Goal: Task Accomplishment & Management: Use online tool/utility

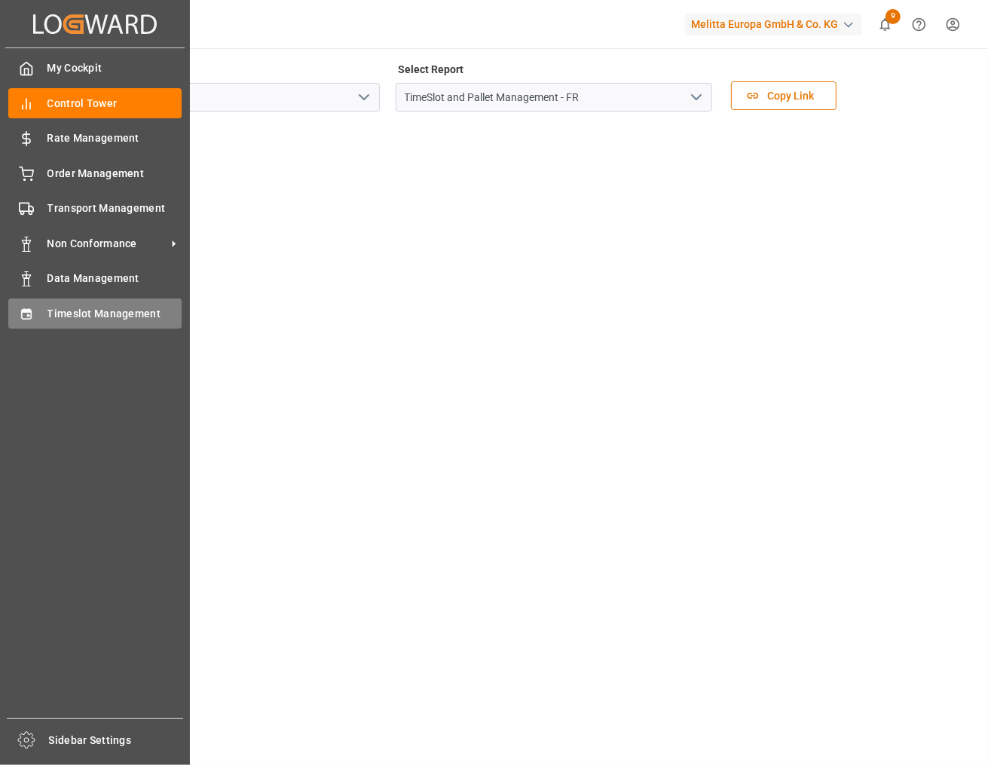
click at [35, 307] on div "Timeslot Management Timeslot Management" at bounding box center [94, 312] width 173 height 29
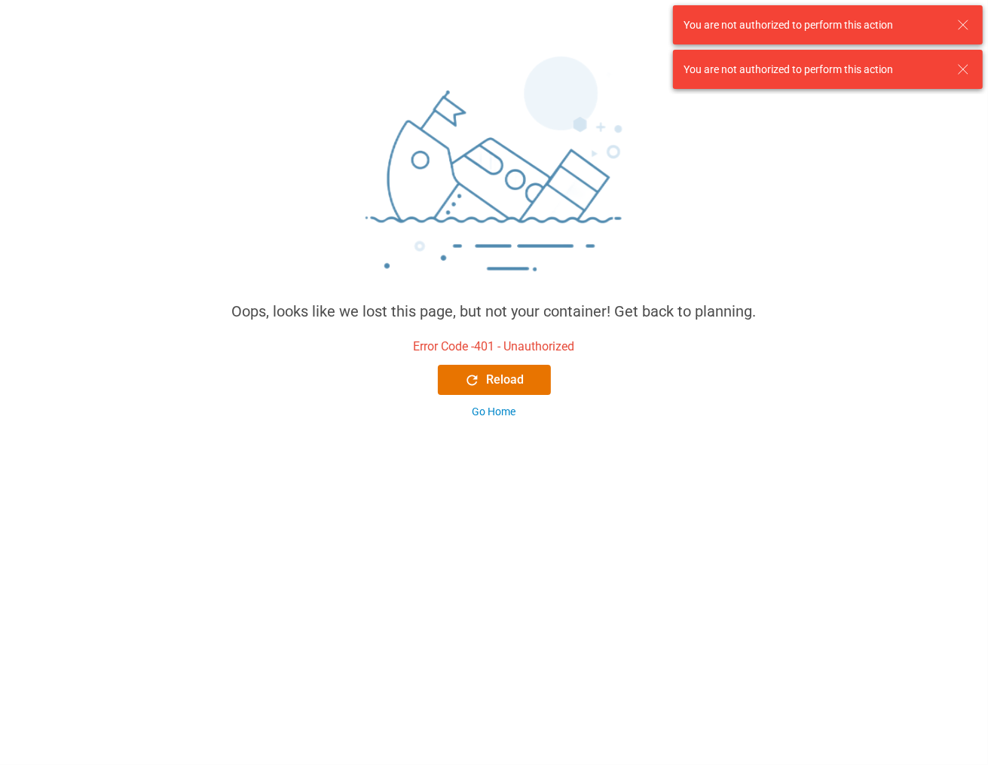
click at [964, 20] on icon at bounding box center [963, 25] width 18 height 18
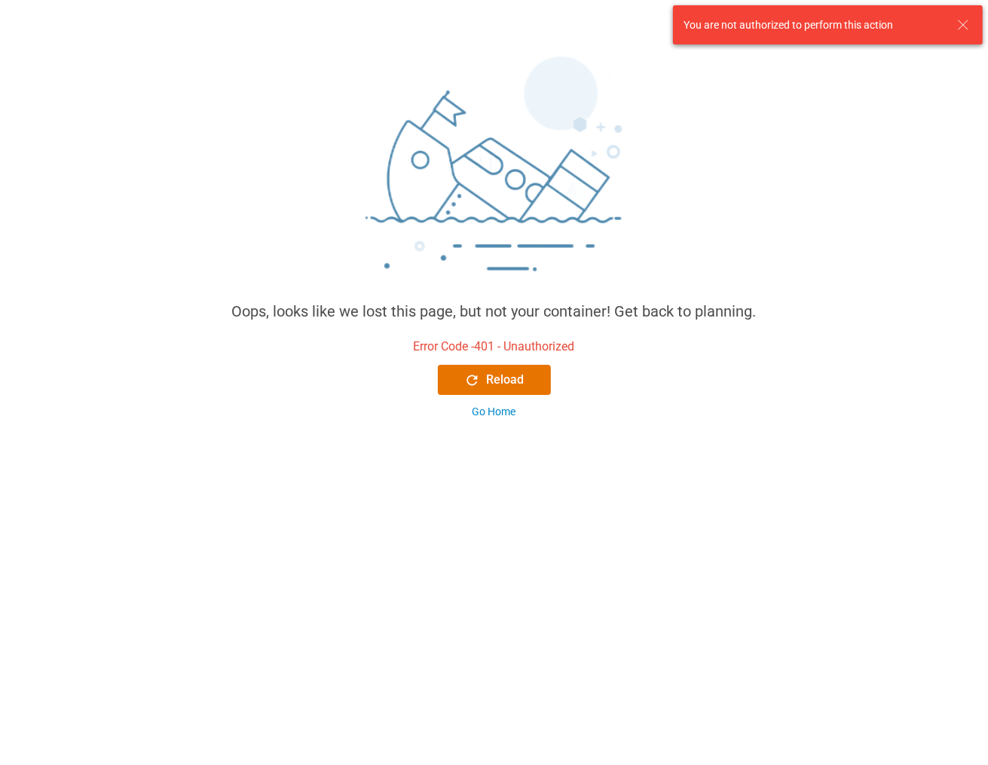
click at [962, 69] on div "Oops, looks like we lost this page, but not your container! Get back to plannin…" at bounding box center [494, 235] width 988 height 394
click at [963, 27] on icon at bounding box center [963, 25] width 18 height 18
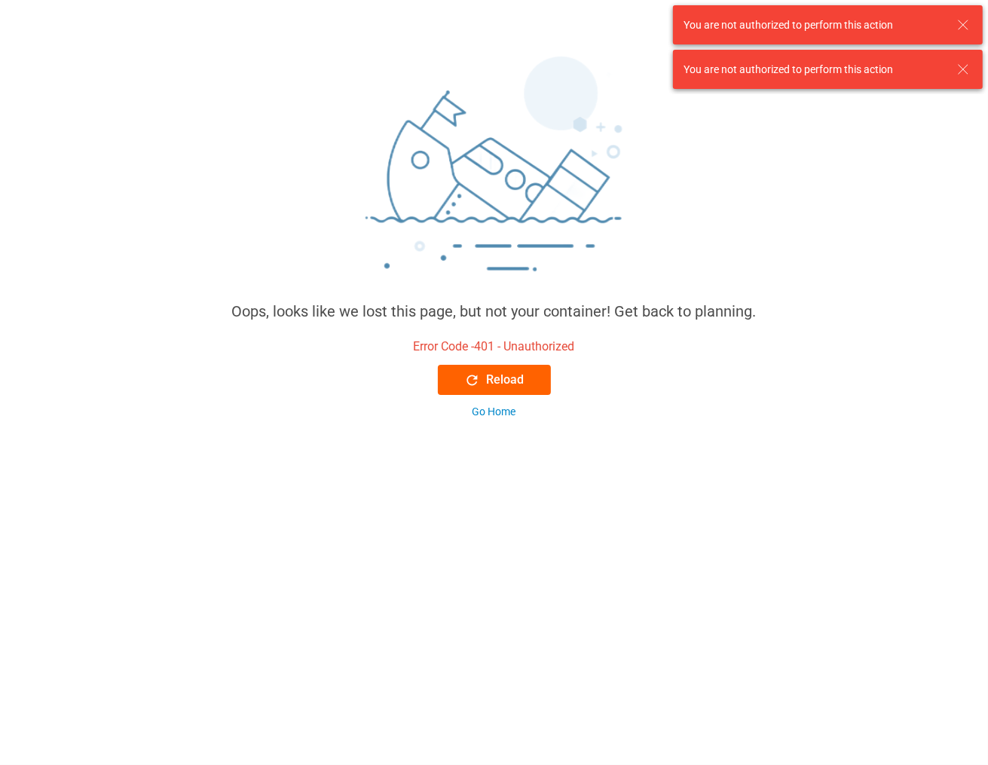
click at [503, 382] on div "Reload" at bounding box center [494, 380] width 60 height 18
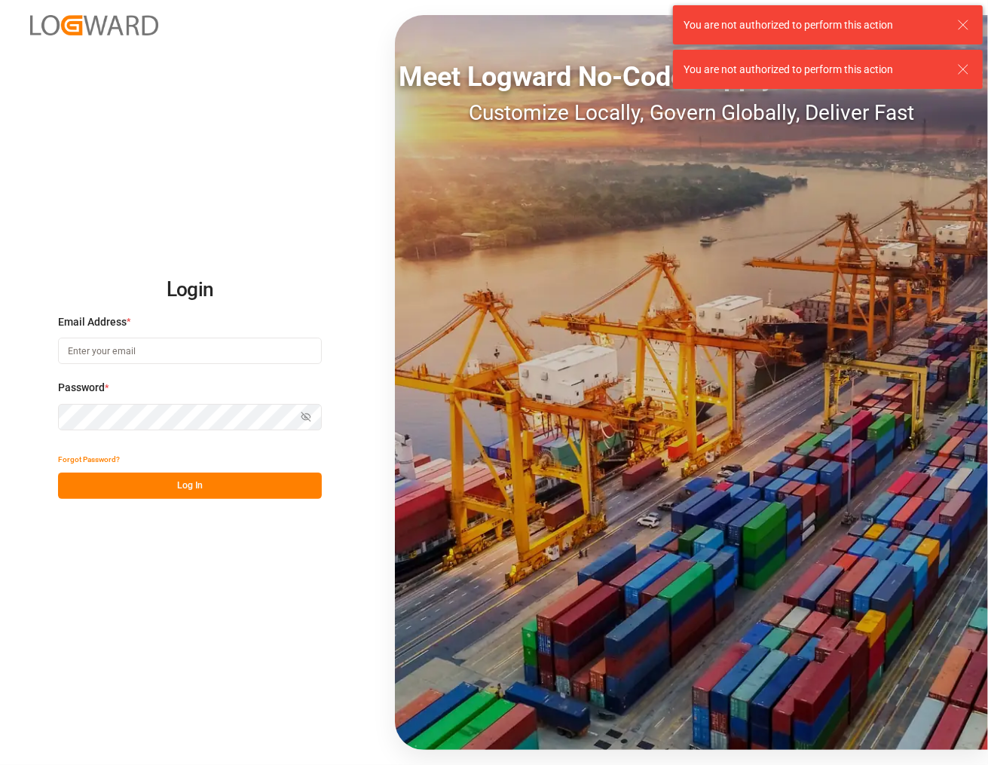
type input "[PERSON_NAME][EMAIL_ADDRESS][PERSON_NAME][DOMAIN_NAME]"
click at [216, 490] on button "Log In" at bounding box center [190, 485] width 264 height 26
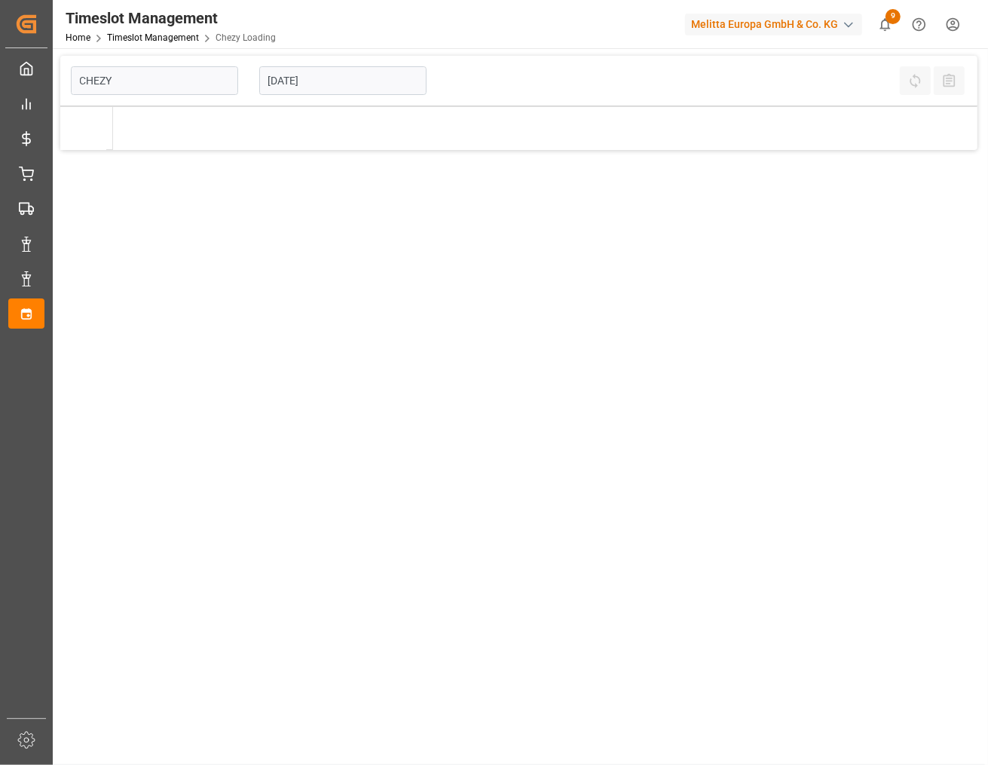
type input "Chezy Loading"
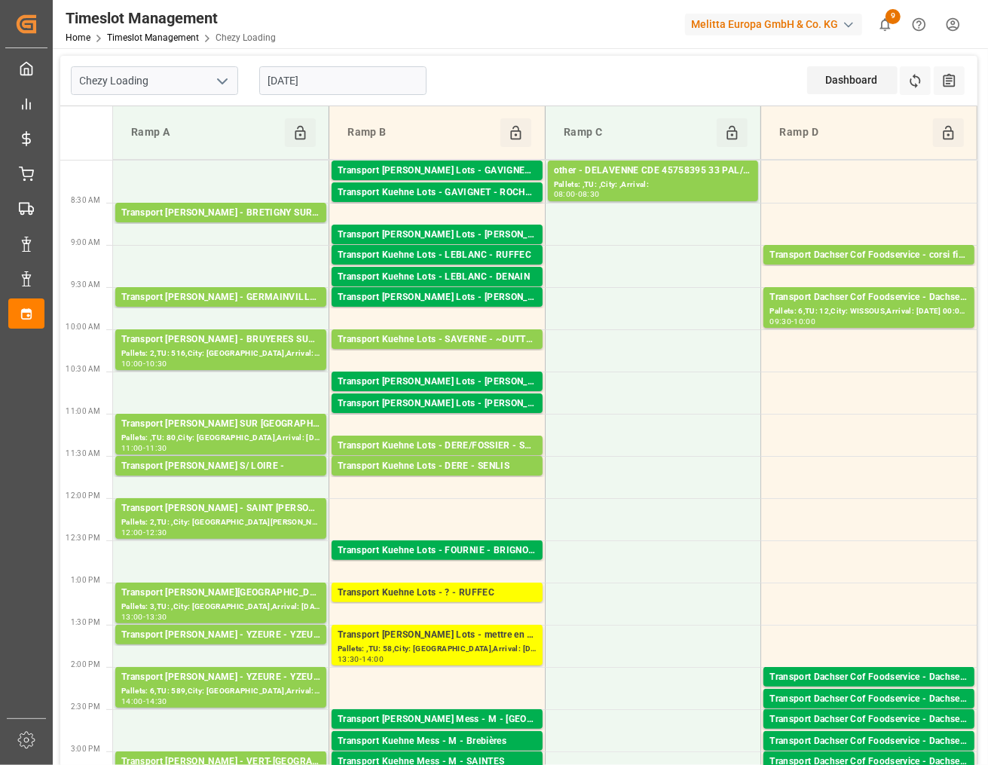
click at [396, 89] on input "[DATE]" at bounding box center [342, 80] width 167 height 29
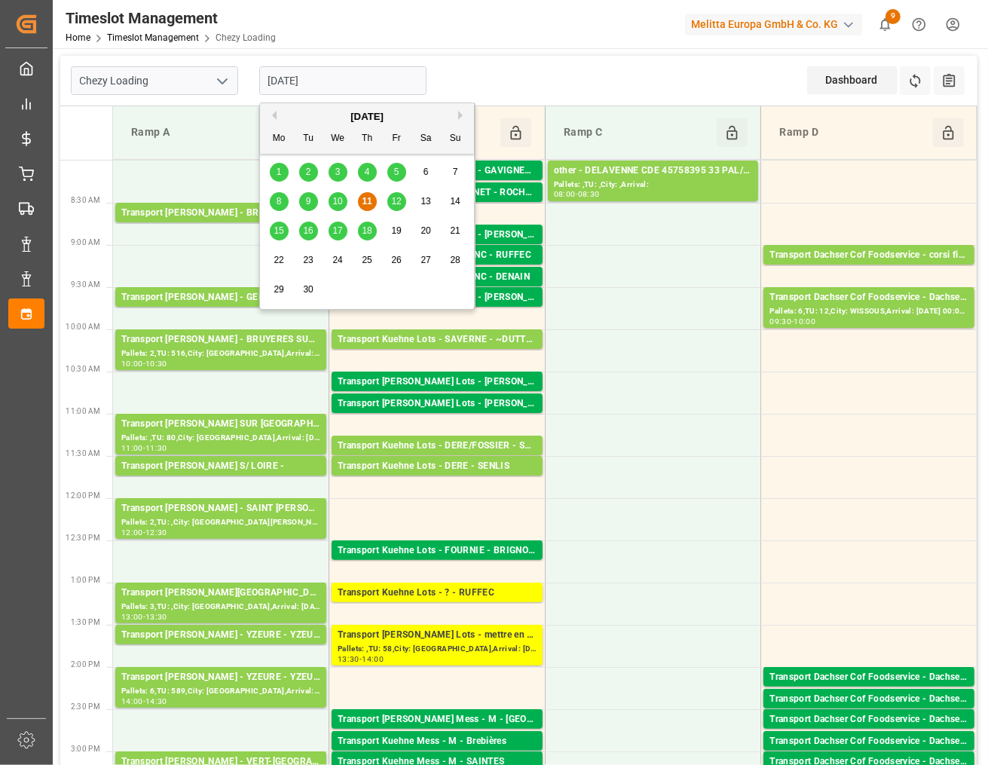
click at [393, 204] on span "12" at bounding box center [396, 201] width 10 height 11
type input "[DATE]"
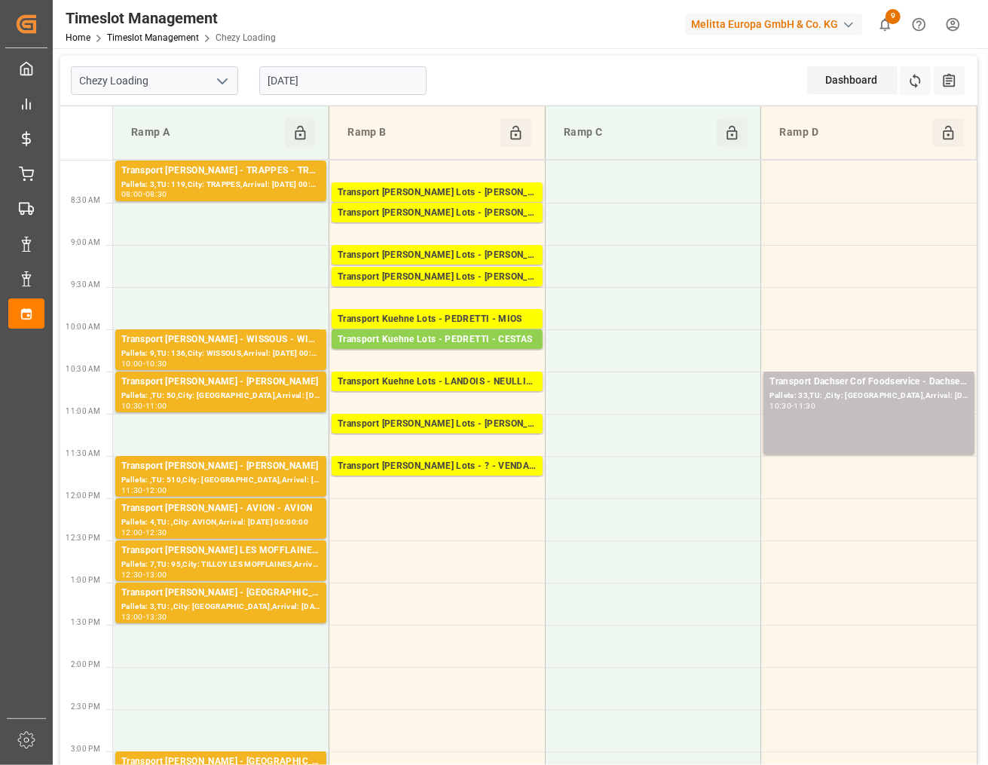
click at [228, 72] on icon "open menu" at bounding box center [222, 81] width 18 height 18
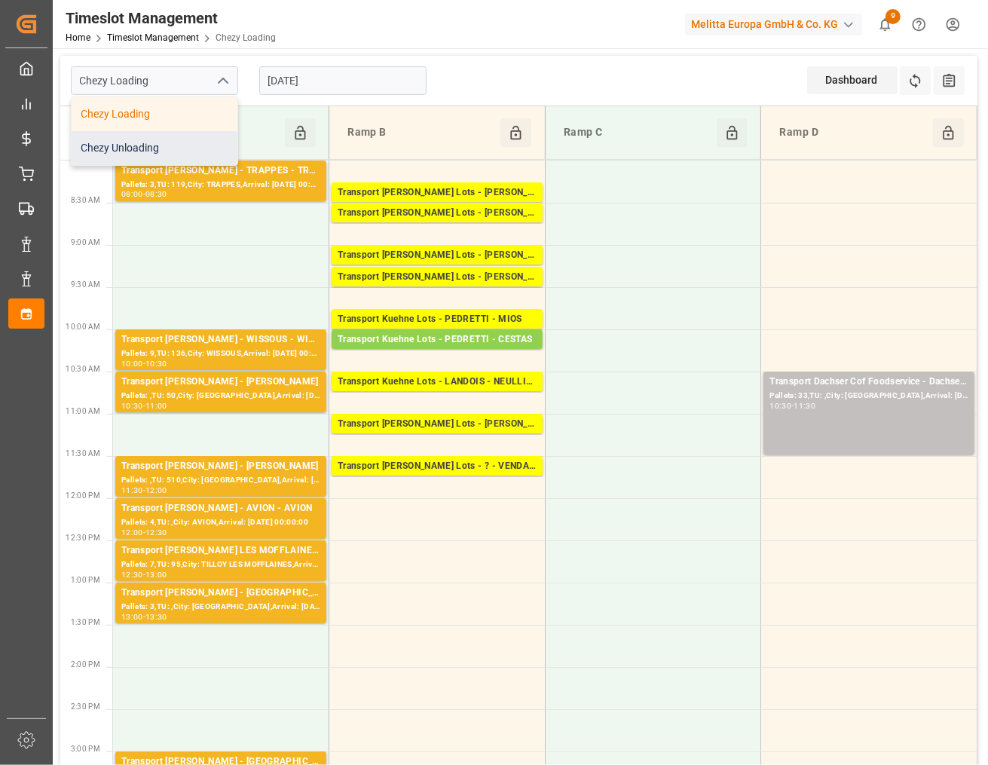
click at [207, 133] on div "Chezy Unloading" at bounding box center [155, 148] width 166 height 34
type input "Chezy Unloading"
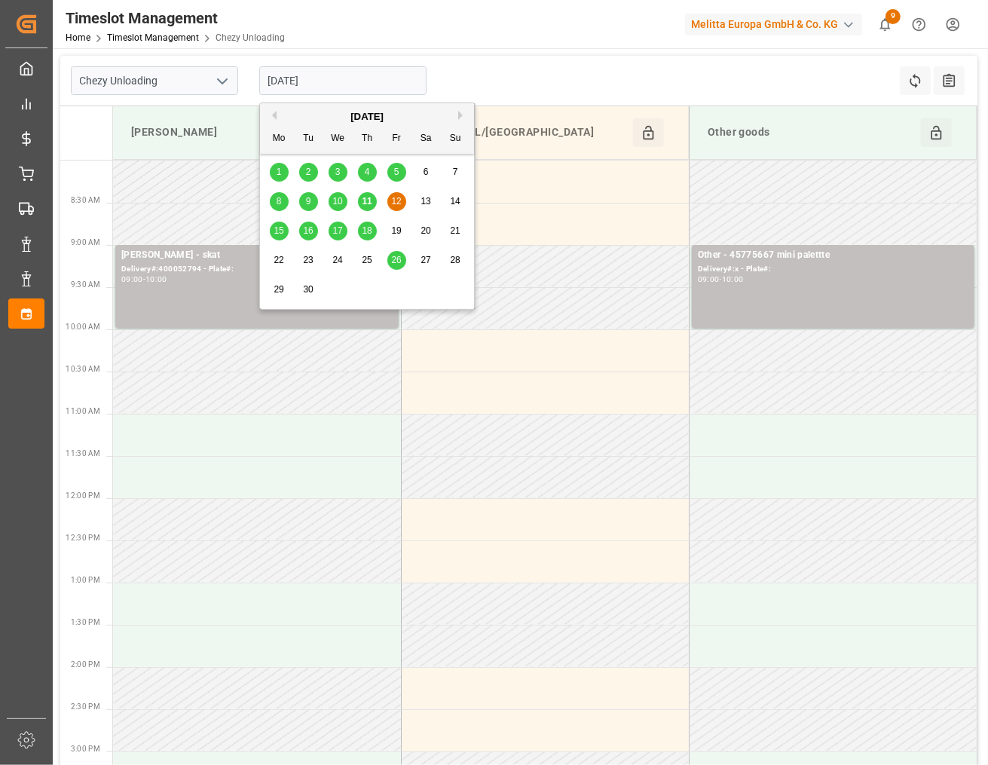
click at [330, 89] on input "[DATE]" at bounding box center [342, 80] width 167 height 29
click at [276, 230] on span "15" at bounding box center [278, 230] width 10 height 11
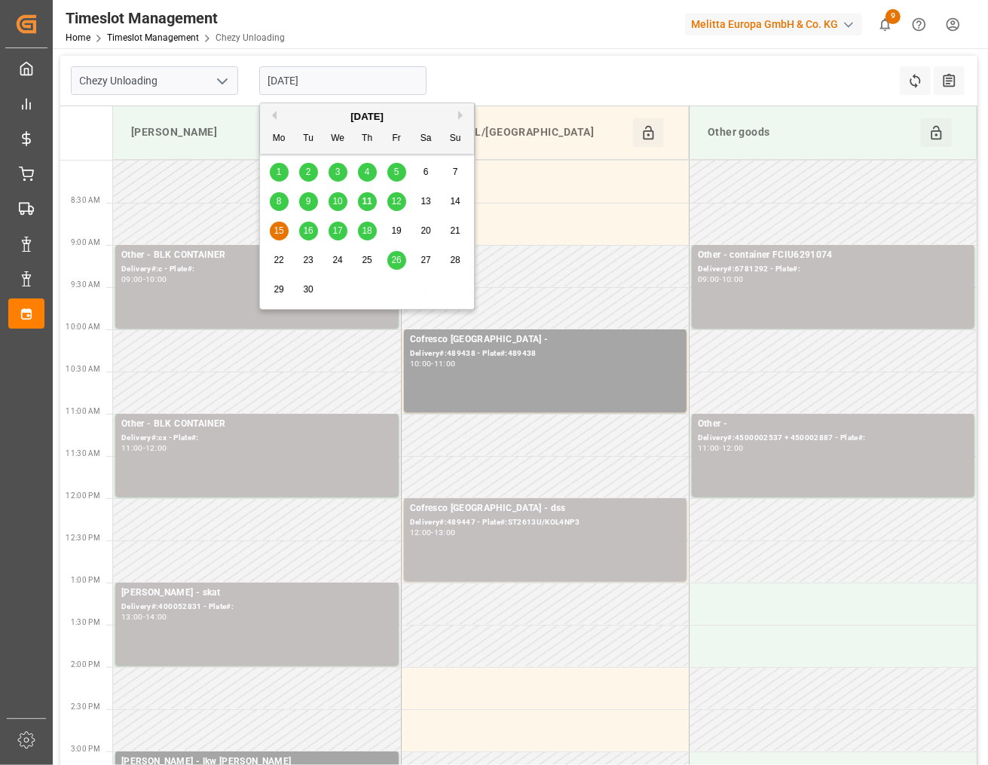
click at [377, 77] on input "[DATE]" at bounding box center [342, 80] width 167 height 29
click at [307, 230] on span "16" at bounding box center [308, 230] width 10 height 11
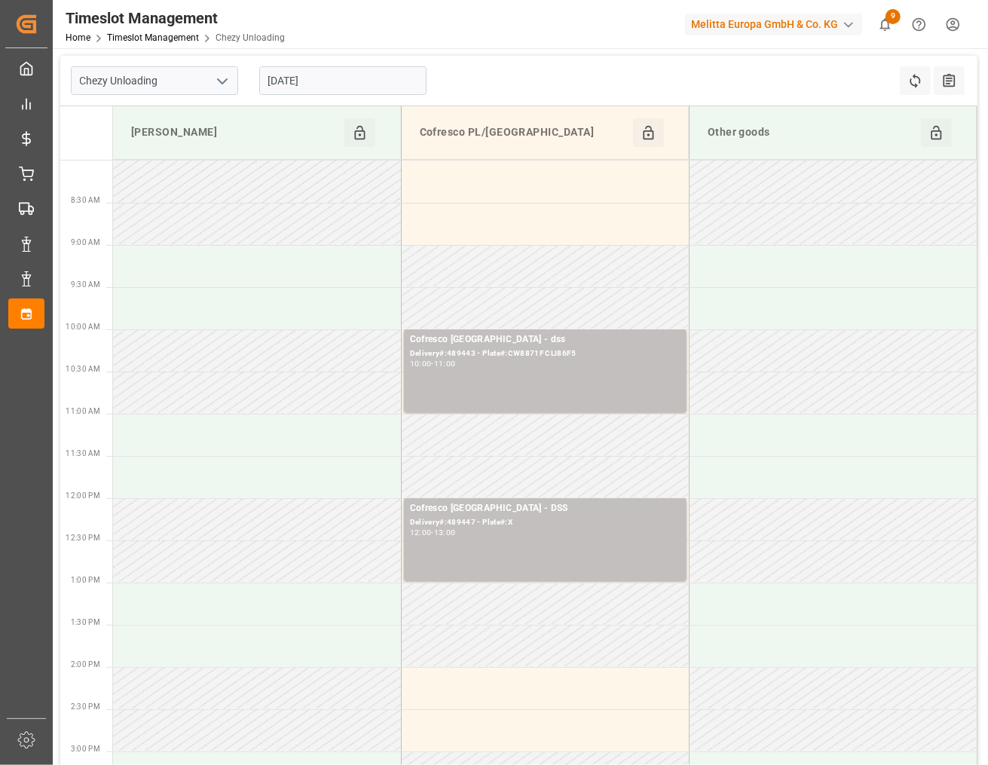
click at [380, 84] on input "[DATE]" at bounding box center [342, 80] width 167 height 29
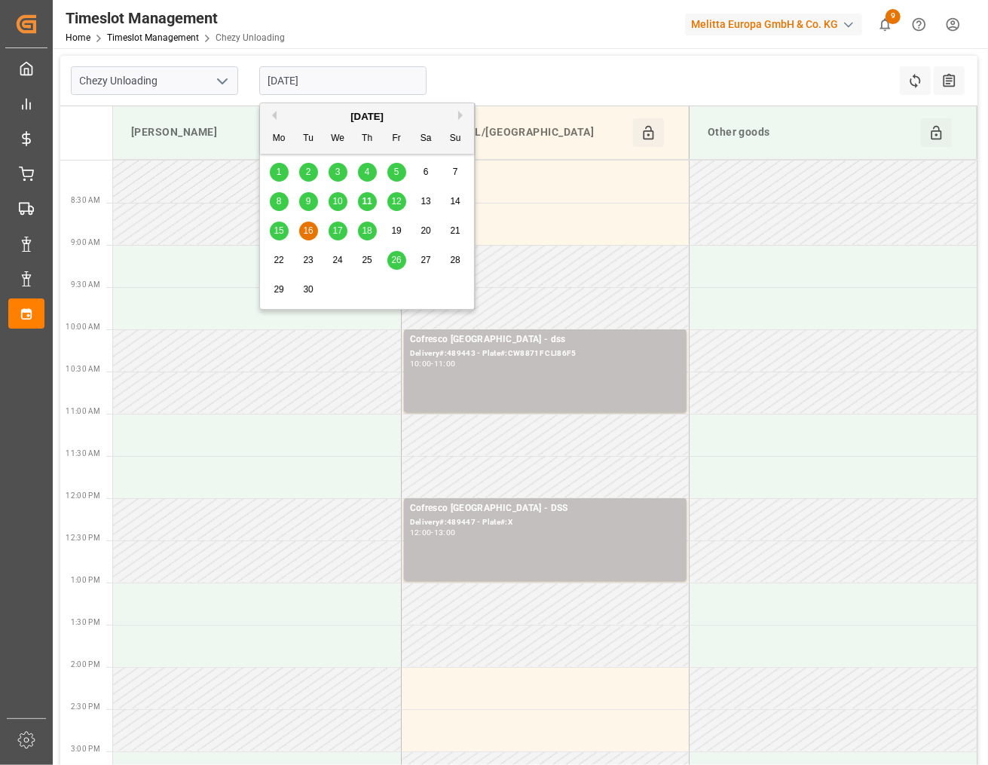
click at [344, 236] on div "17" at bounding box center [337, 231] width 19 height 18
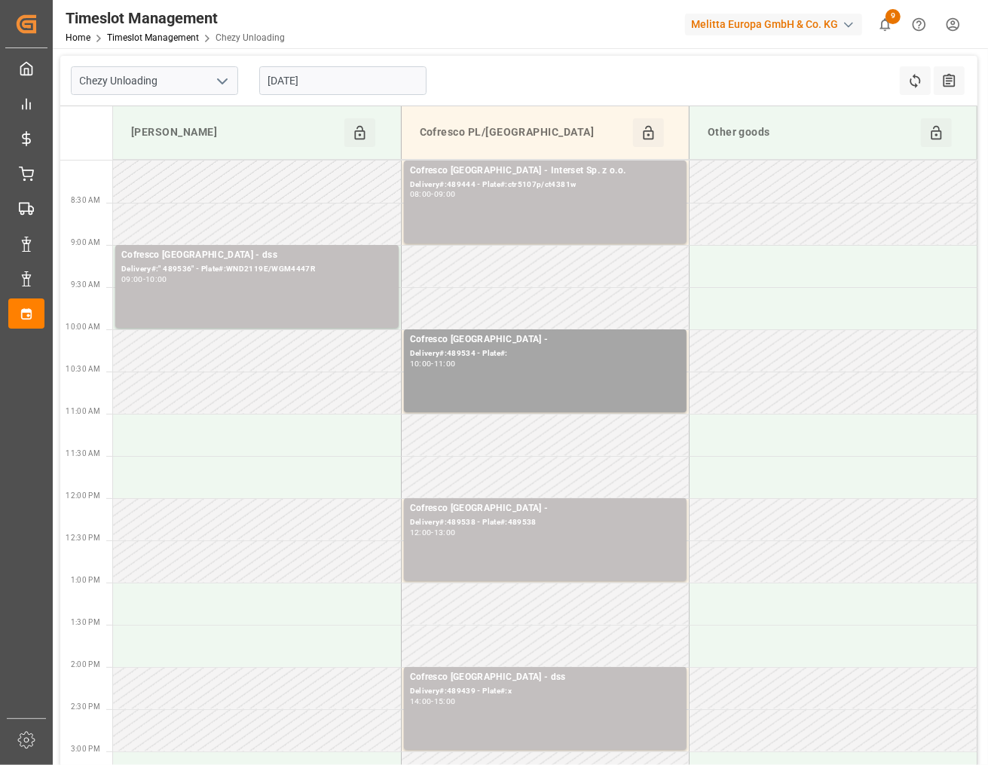
click at [353, 83] on input "[DATE]" at bounding box center [342, 80] width 167 height 29
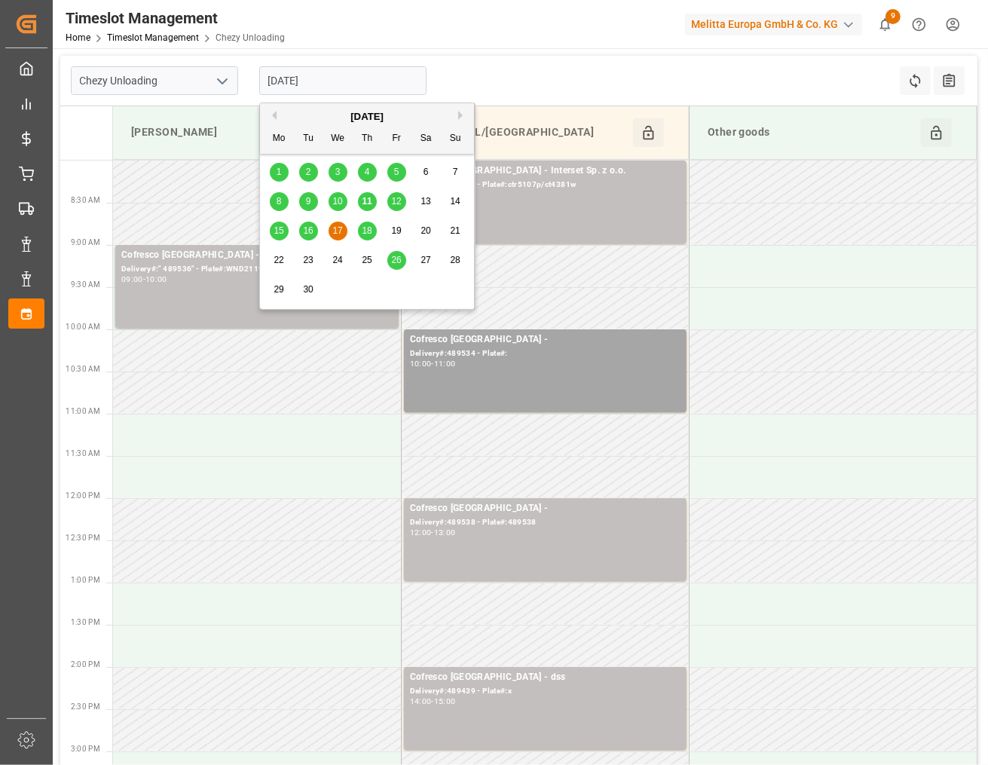
click at [276, 226] on span "15" at bounding box center [278, 230] width 10 height 11
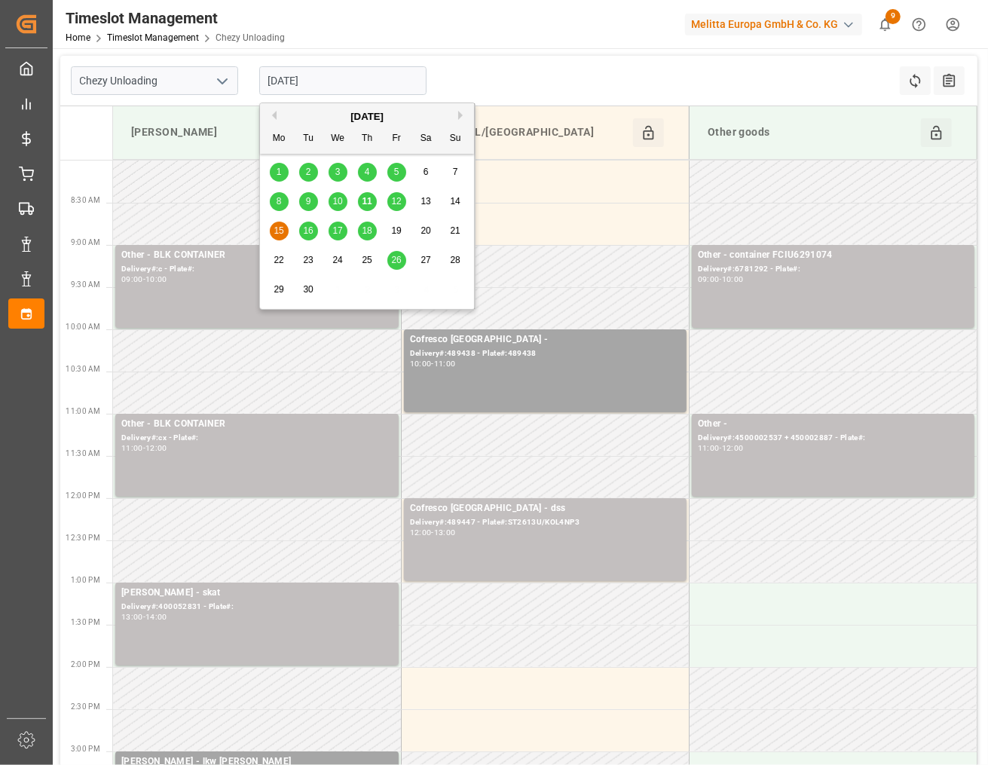
click at [389, 83] on input "[DATE]" at bounding box center [342, 80] width 167 height 29
click at [307, 234] on span "16" at bounding box center [308, 230] width 10 height 11
type input "[DATE]"
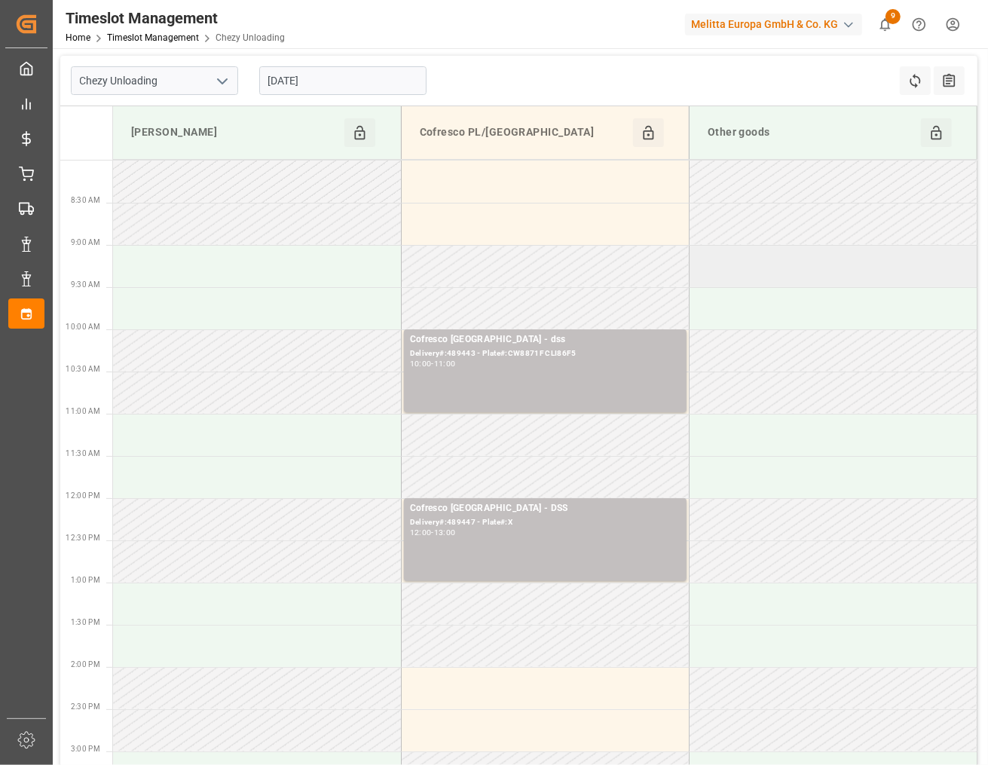
click at [748, 255] on td at bounding box center [833, 266] width 288 height 42
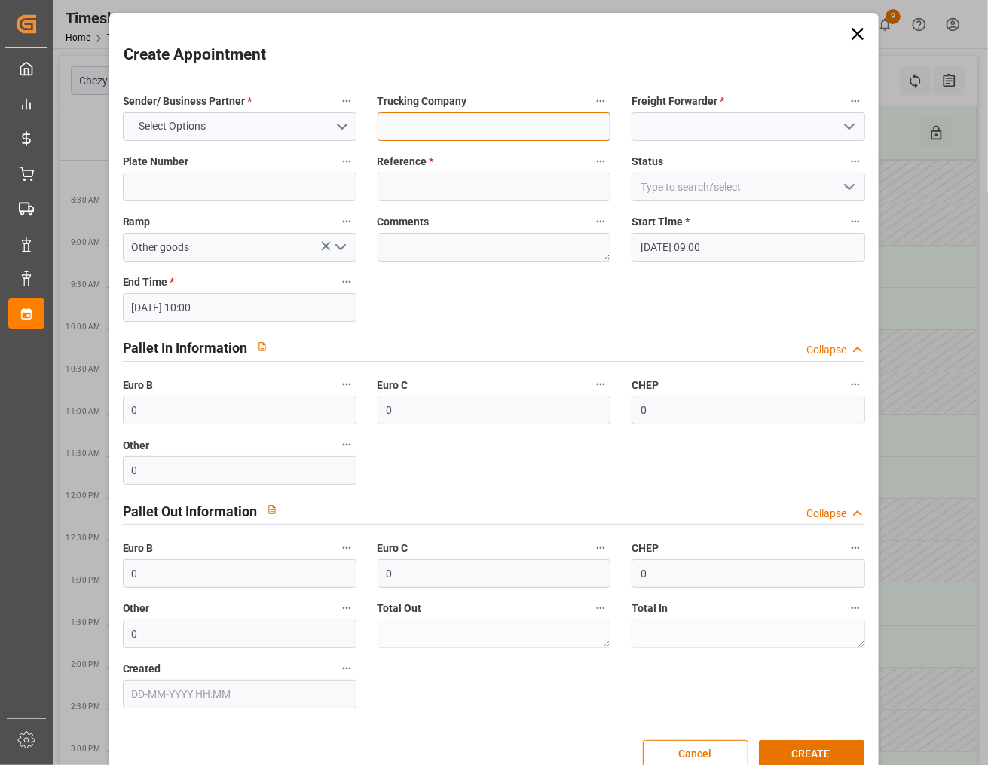
click at [502, 132] on input at bounding box center [494, 126] width 234 height 29
click at [518, 125] on input "Rhenus Food UK SO" at bounding box center [494, 126] width 234 height 29
type input "Rhenus Food UK SO304924"
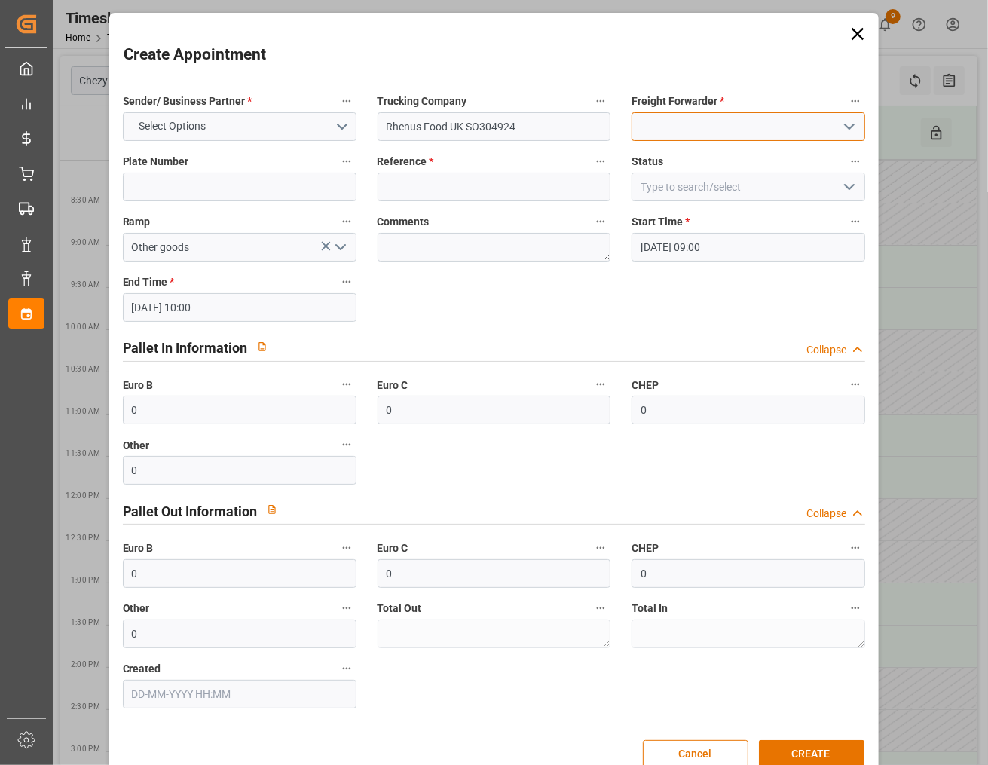
click at [661, 127] on input at bounding box center [748, 126] width 234 height 29
click at [654, 156] on div "Others" at bounding box center [748, 160] width 232 height 34
type input "Others"
click at [322, 133] on button "Select Options" at bounding box center [240, 126] width 234 height 29
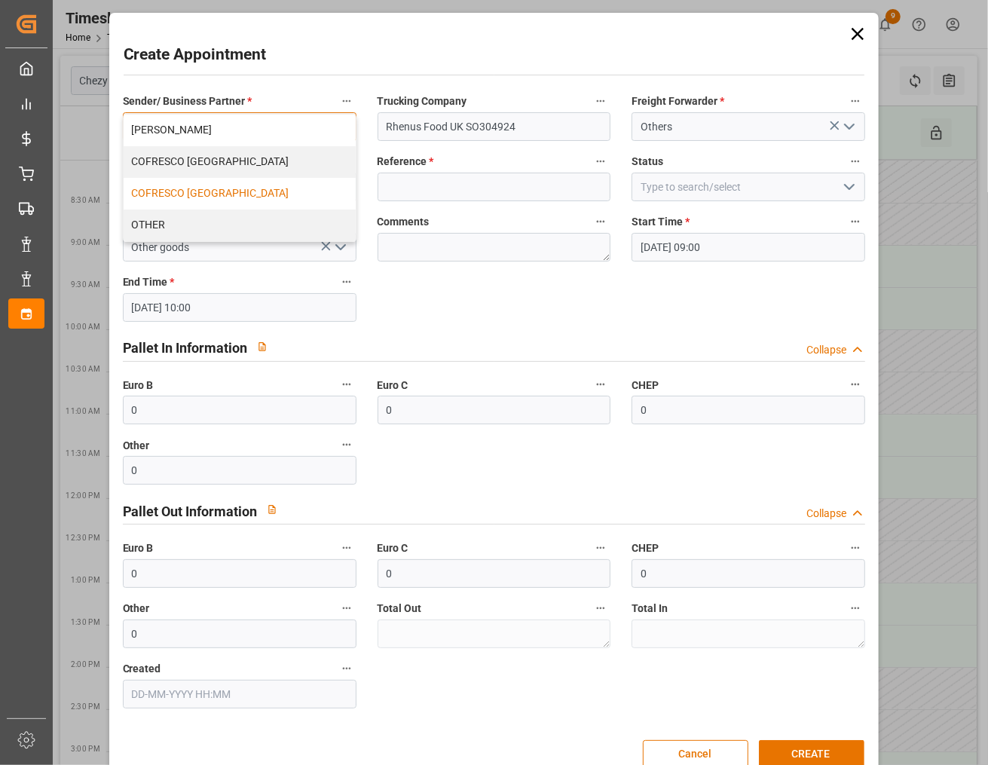
click at [276, 187] on div "COFRESCO [GEOGRAPHIC_DATA]" at bounding box center [240, 194] width 232 height 32
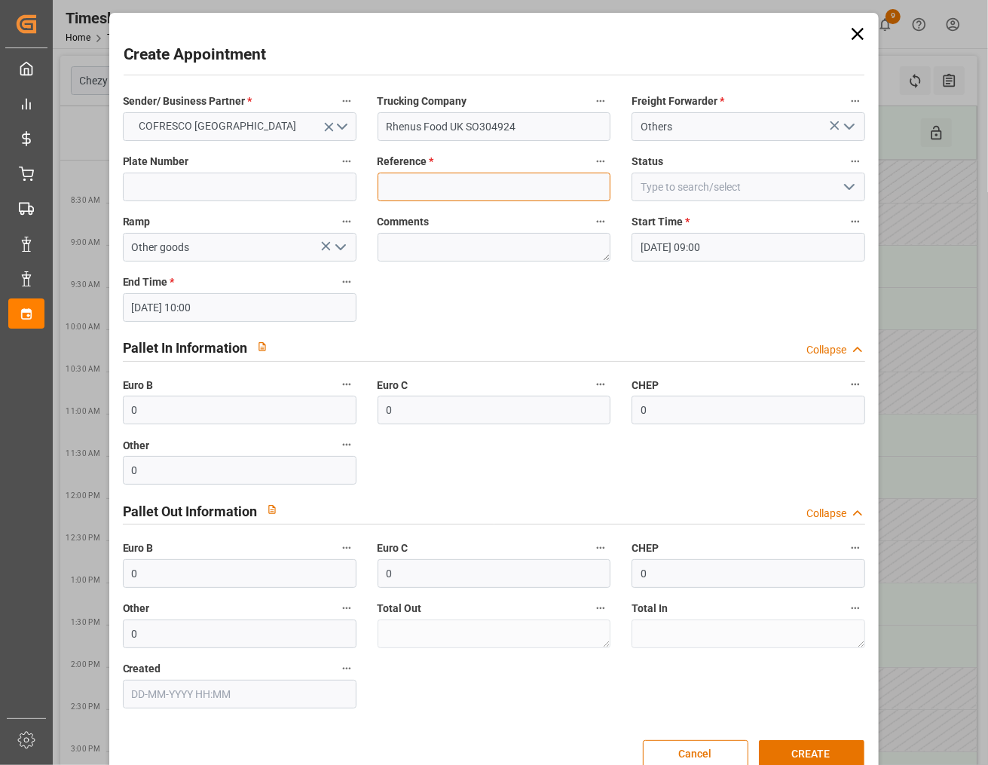
click at [398, 186] on input at bounding box center [494, 187] width 234 height 29
type input "x"
click at [777, 355] on div "Pallet In Information Collapse" at bounding box center [494, 346] width 743 height 29
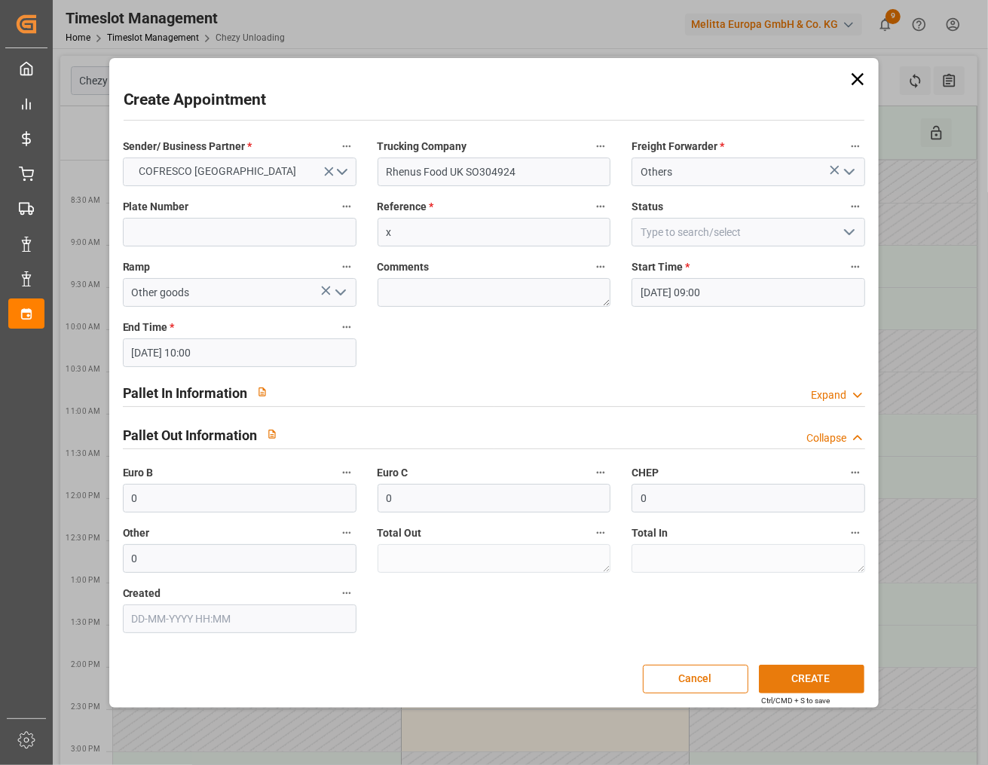
click at [784, 675] on button "CREATE" at bounding box center [811, 678] width 105 height 29
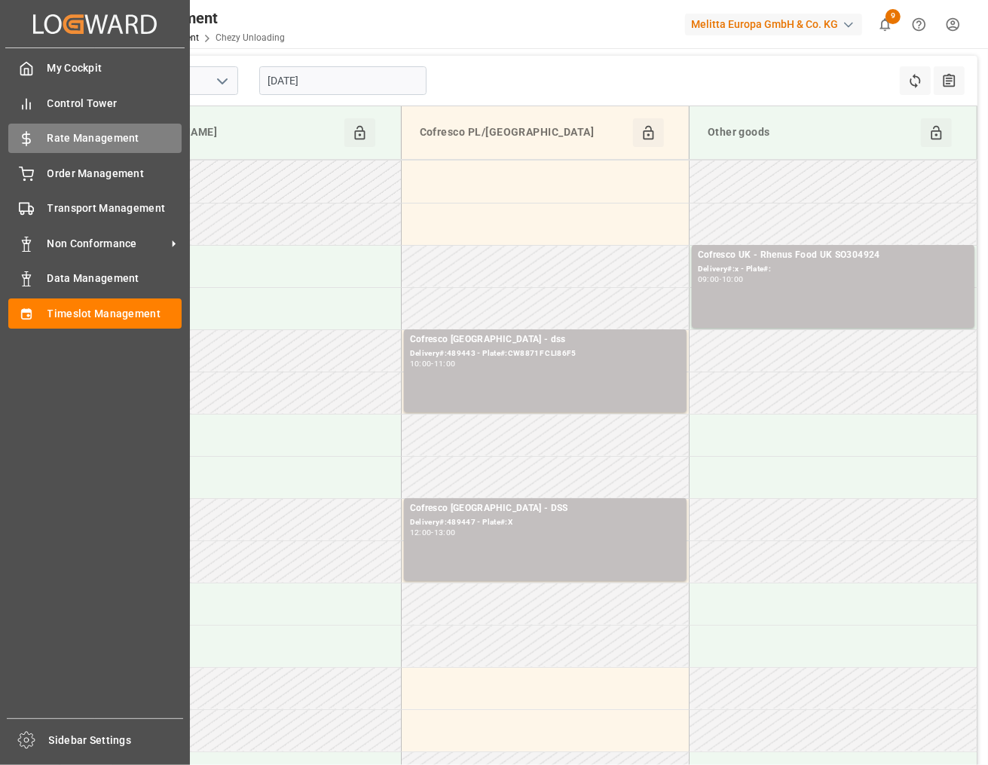
click at [41, 143] on div "Rate Management Rate Management" at bounding box center [94, 138] width 173 height 29
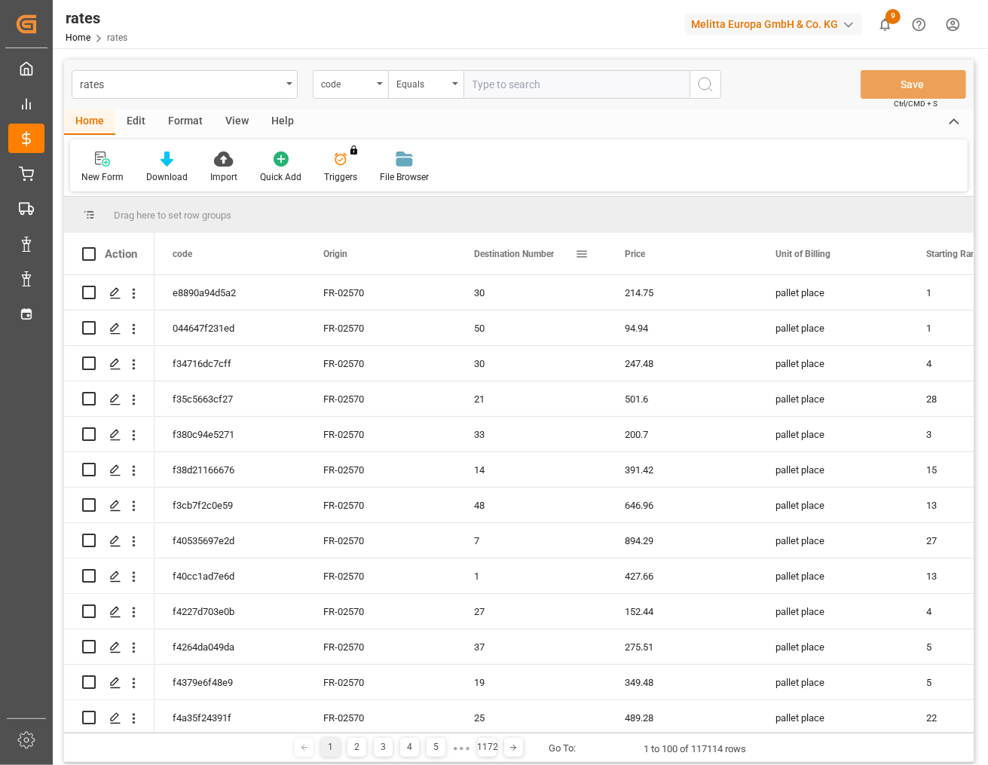
click at [585, 254] on span at bounding box center [582, 254] width 14 height 14
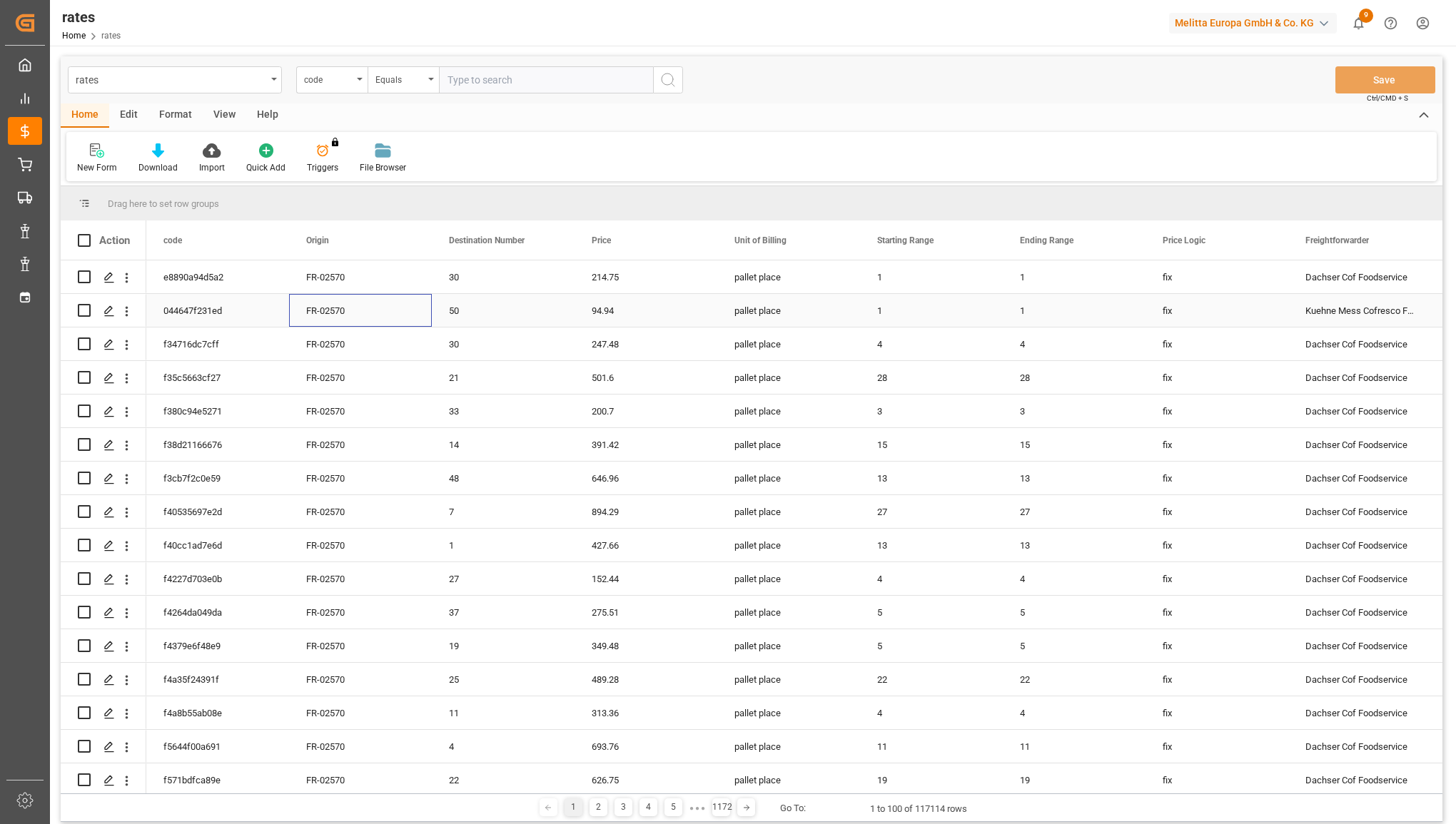
click at [368, 305] on div "FR-02570" at bounding box center [360, 310] width 143 height 33
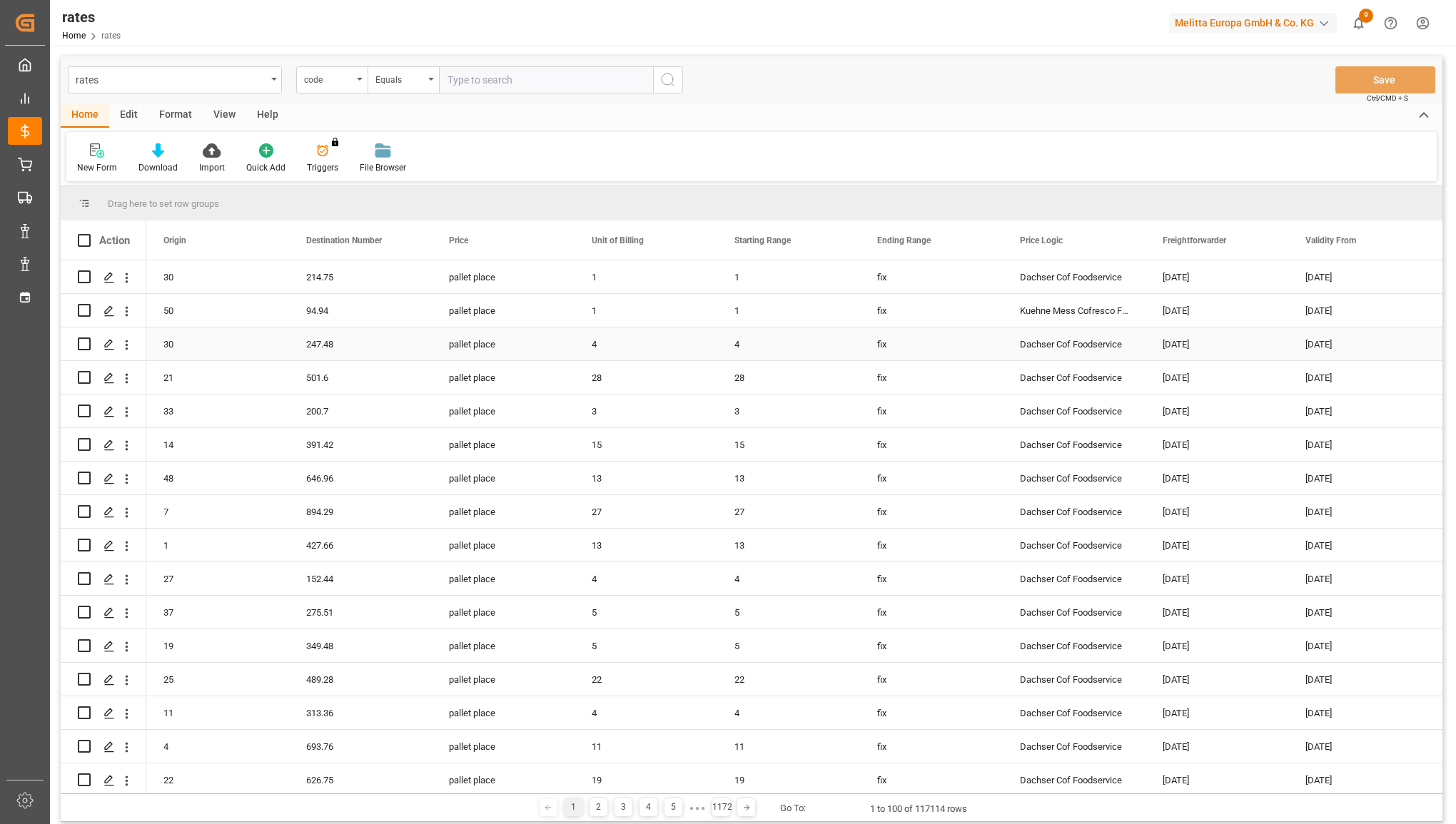
scroll to position [0, 143]
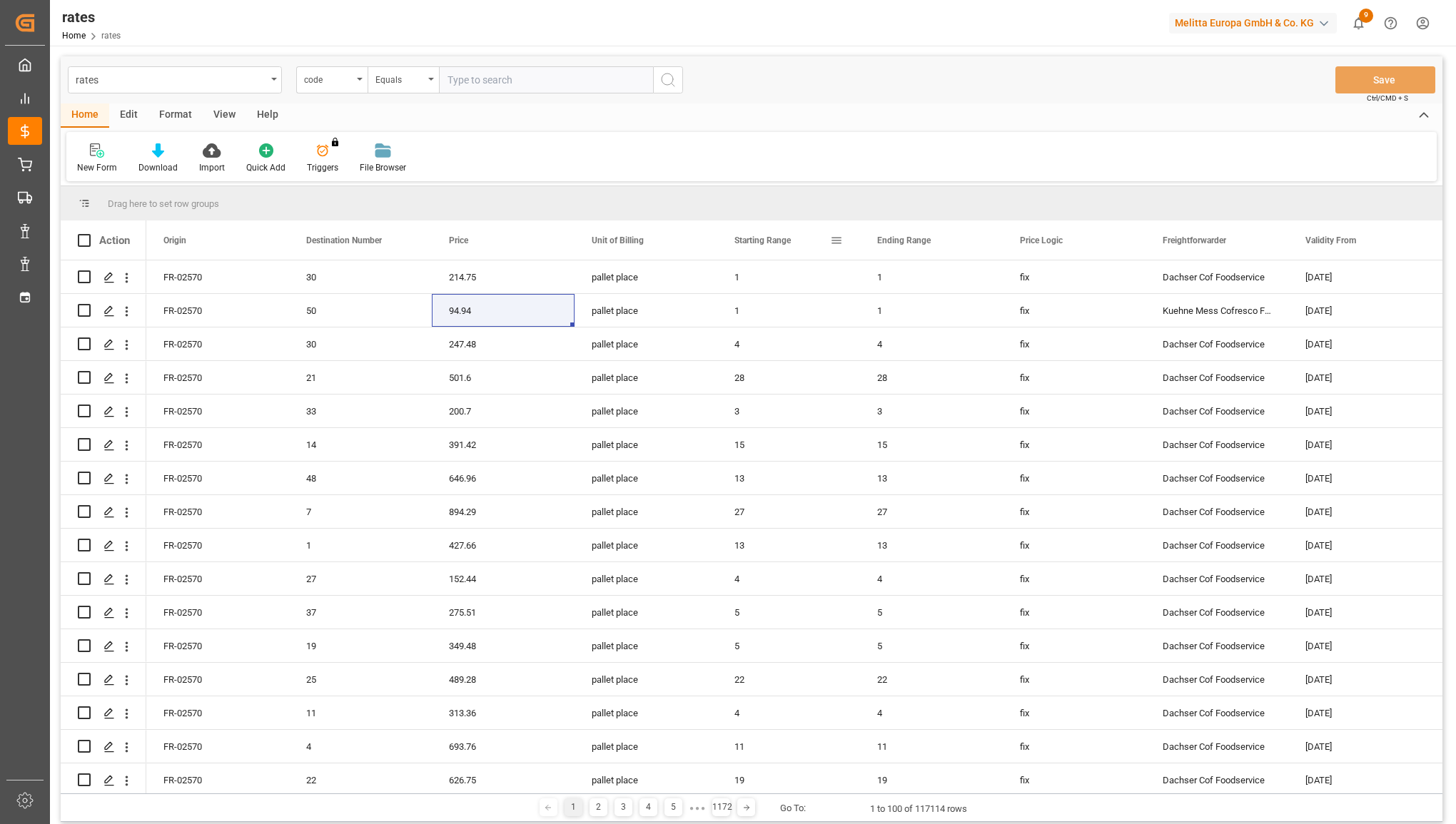
click at [830, 243] on span at bounding box center [836, 241] width 13 height 13
click at [910, 247] on span "filter" at bounding box center [908, 242] width 13 height 13
click at [868, 307] on input "Filter Value" at bounding box center [902, 317] width 140 height 28
type input "33"
click at [908, 359] on button "Apply" at bounding box center [920, 361] width 27 height 14
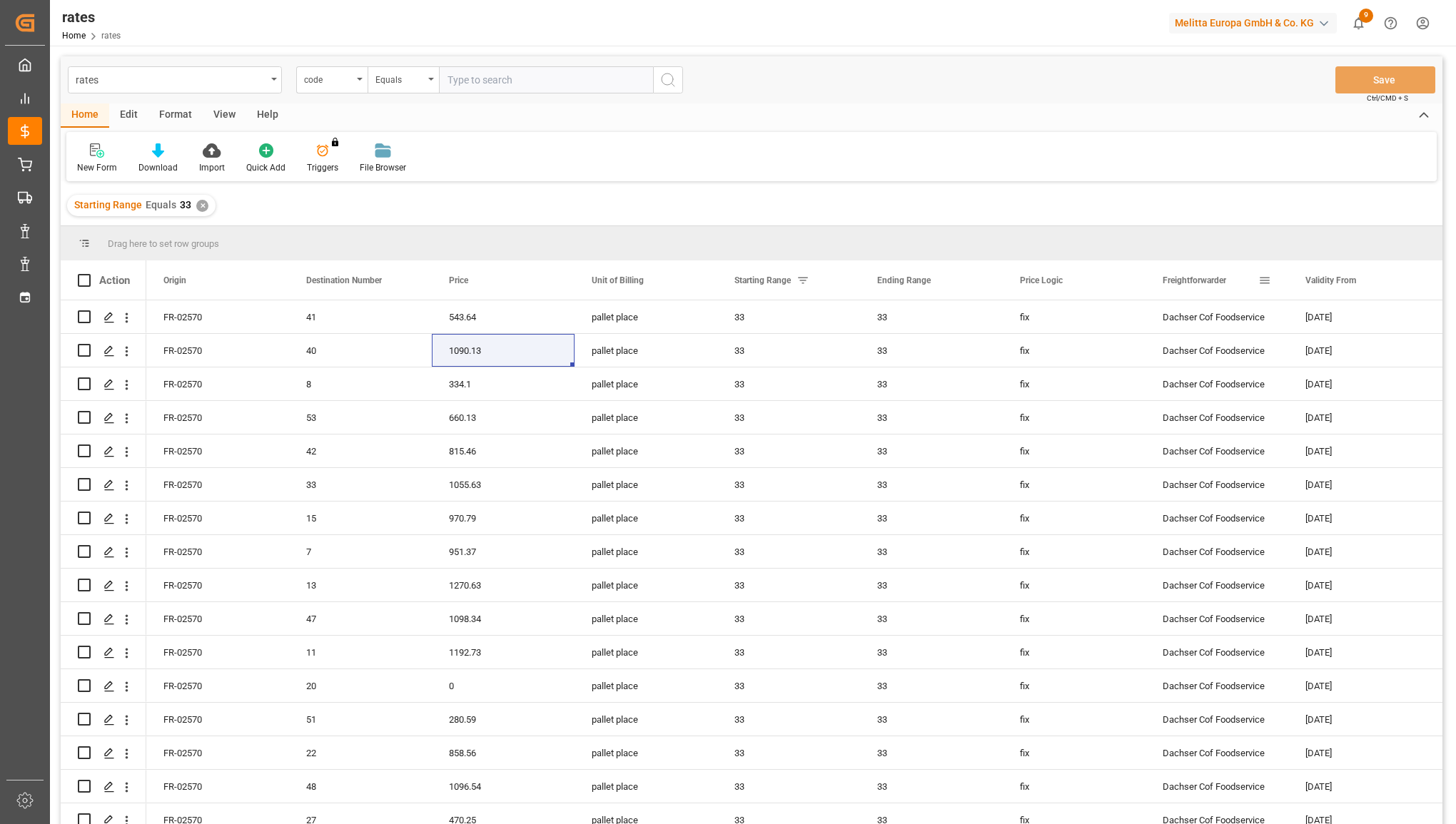
click at [935, 284] on span at bounding box center [1265, 280] width 13 height 13
click at [935, 326] on div "Equals" at bounding box center [1323, 321] width 120 height 10
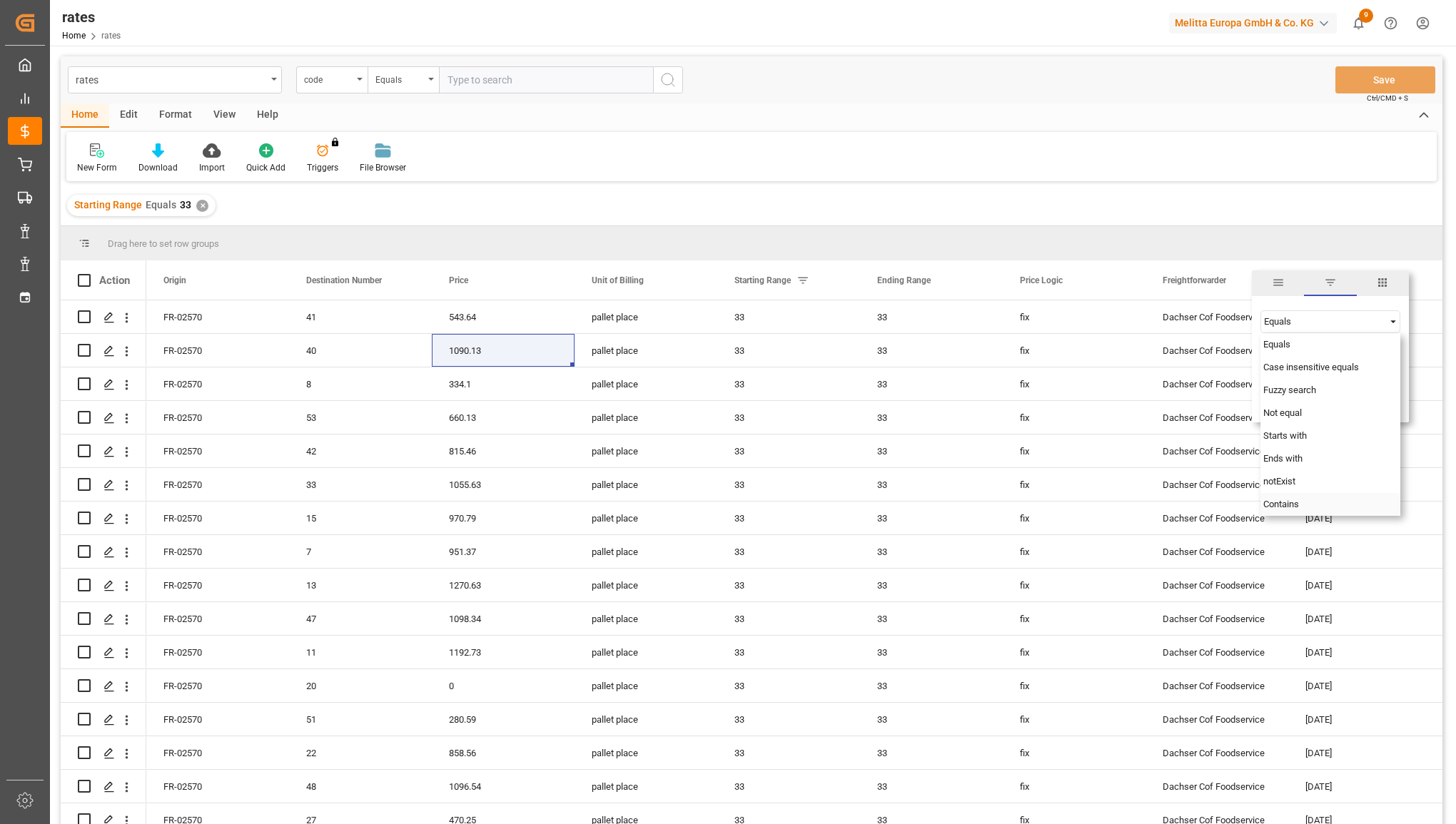
click at [935, 499] on span "Contains" at bounding box center [1281, 504] width 36 height 10
click at [935, 345] on input "Filter Value" at bounding box center [1330, 357] width 140 height 28
type input "Del"
click at [935, 398] on button "Apply" at bounding box center [1348, 402] width 27 height 14
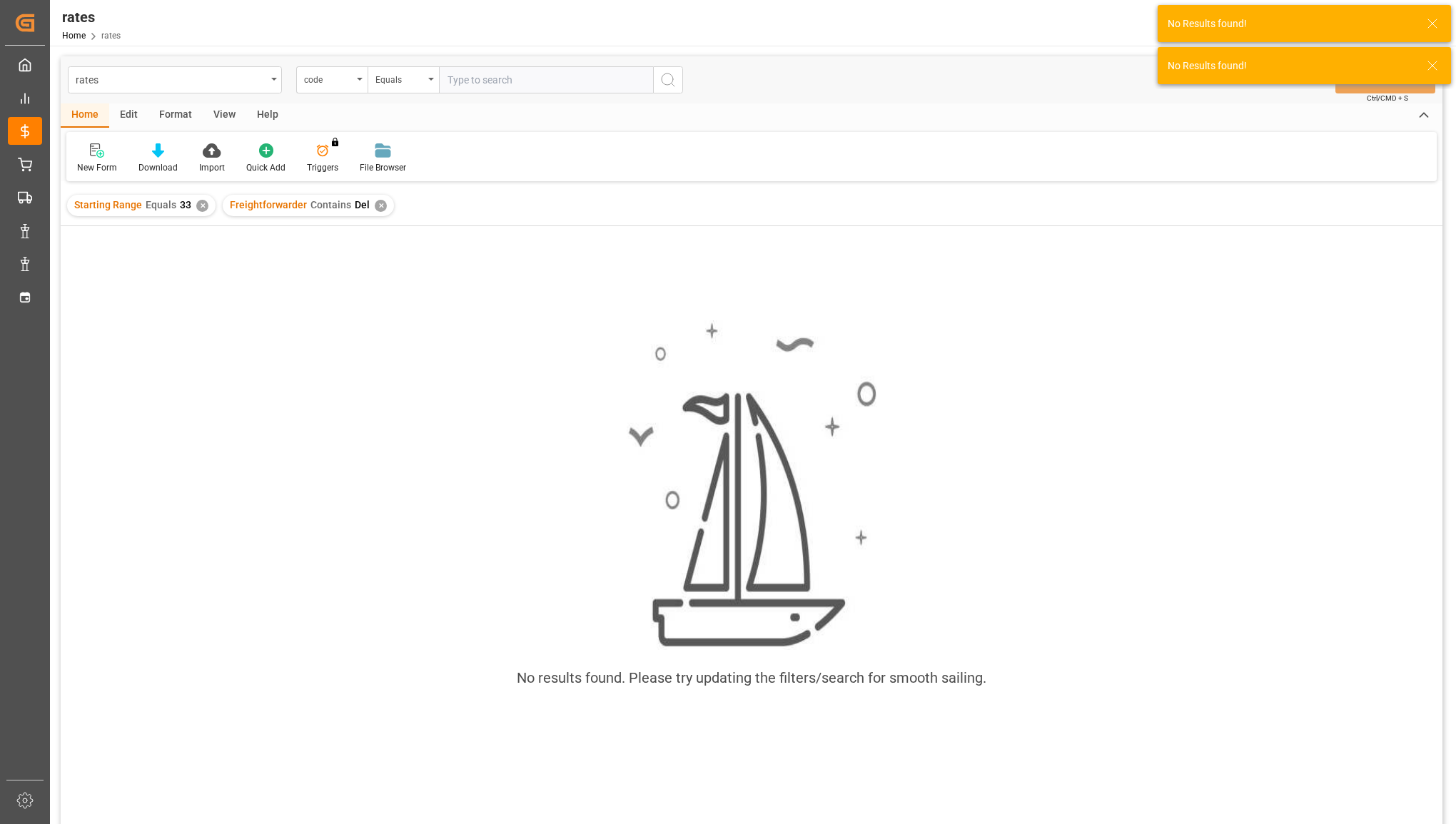
click at [378, 206] on div "✕" at bounding box center [381, 206] width 12 height 12
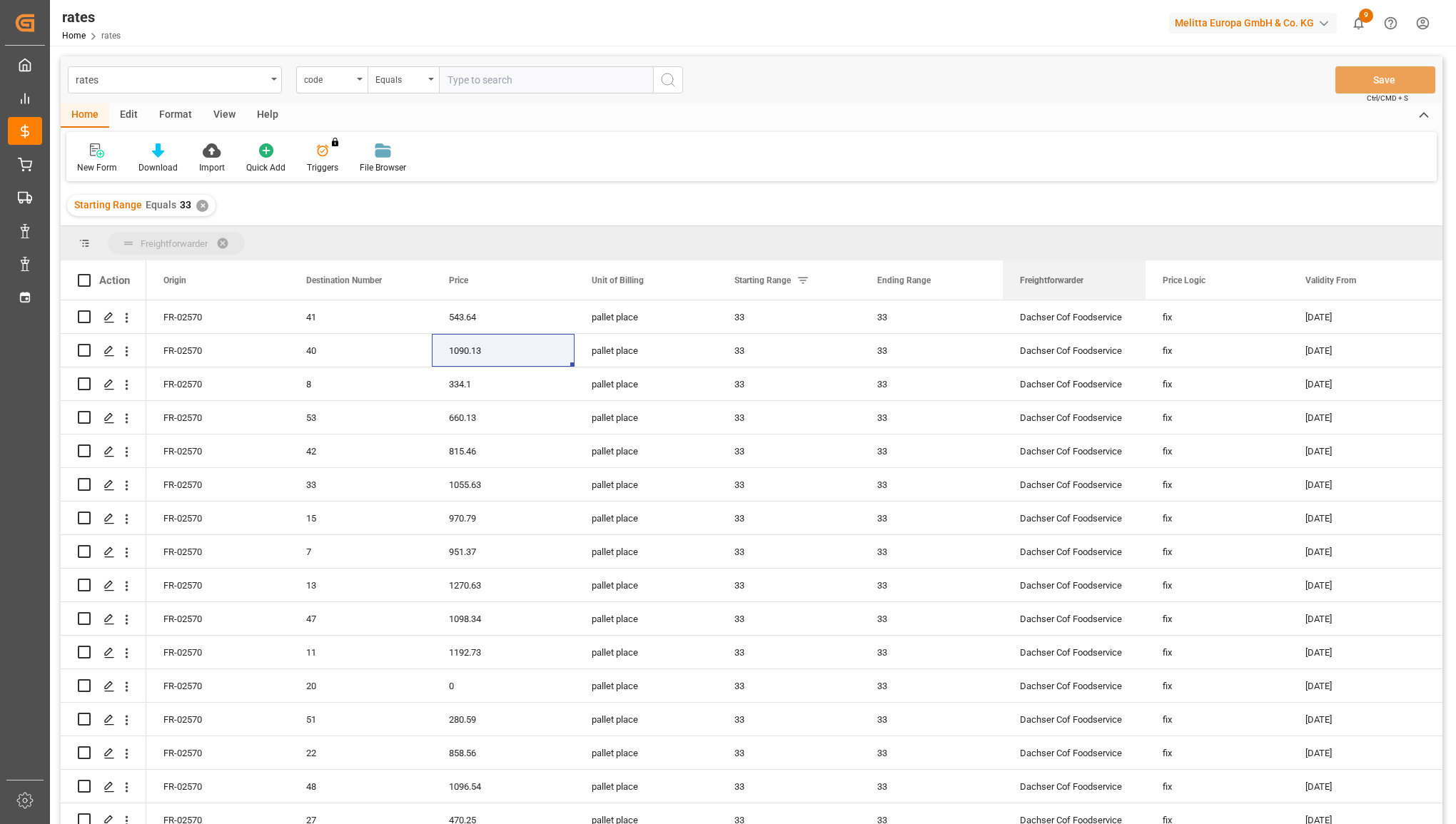
drag, startPoint x: 1221, startPoint y: 277, endPoint x: 697, endPoint y: 238, distance: 525.4
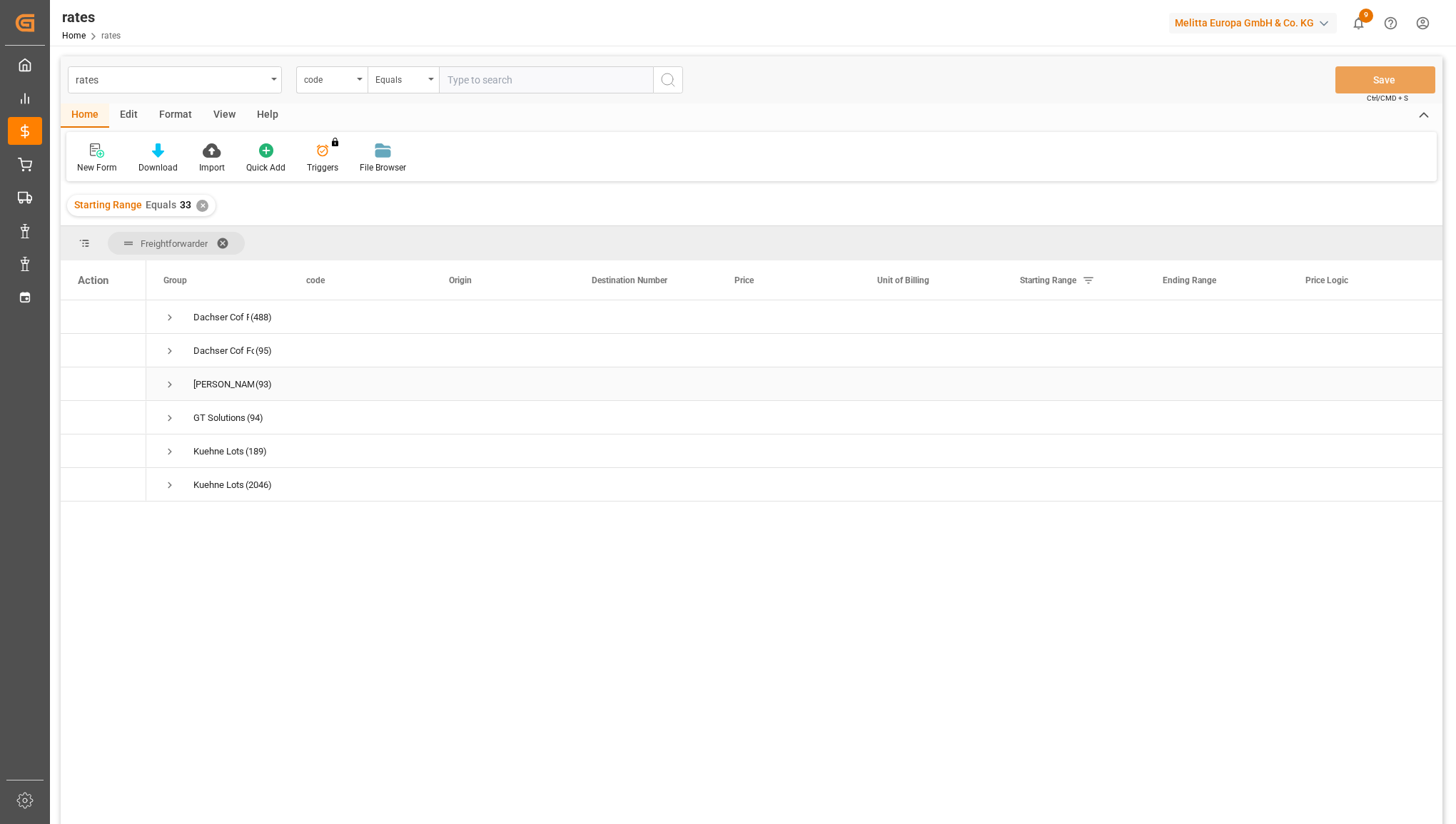
click at [168, 386] on span "Press SPACE to select this row." at bounding box center [171, 385] width 13 height 13
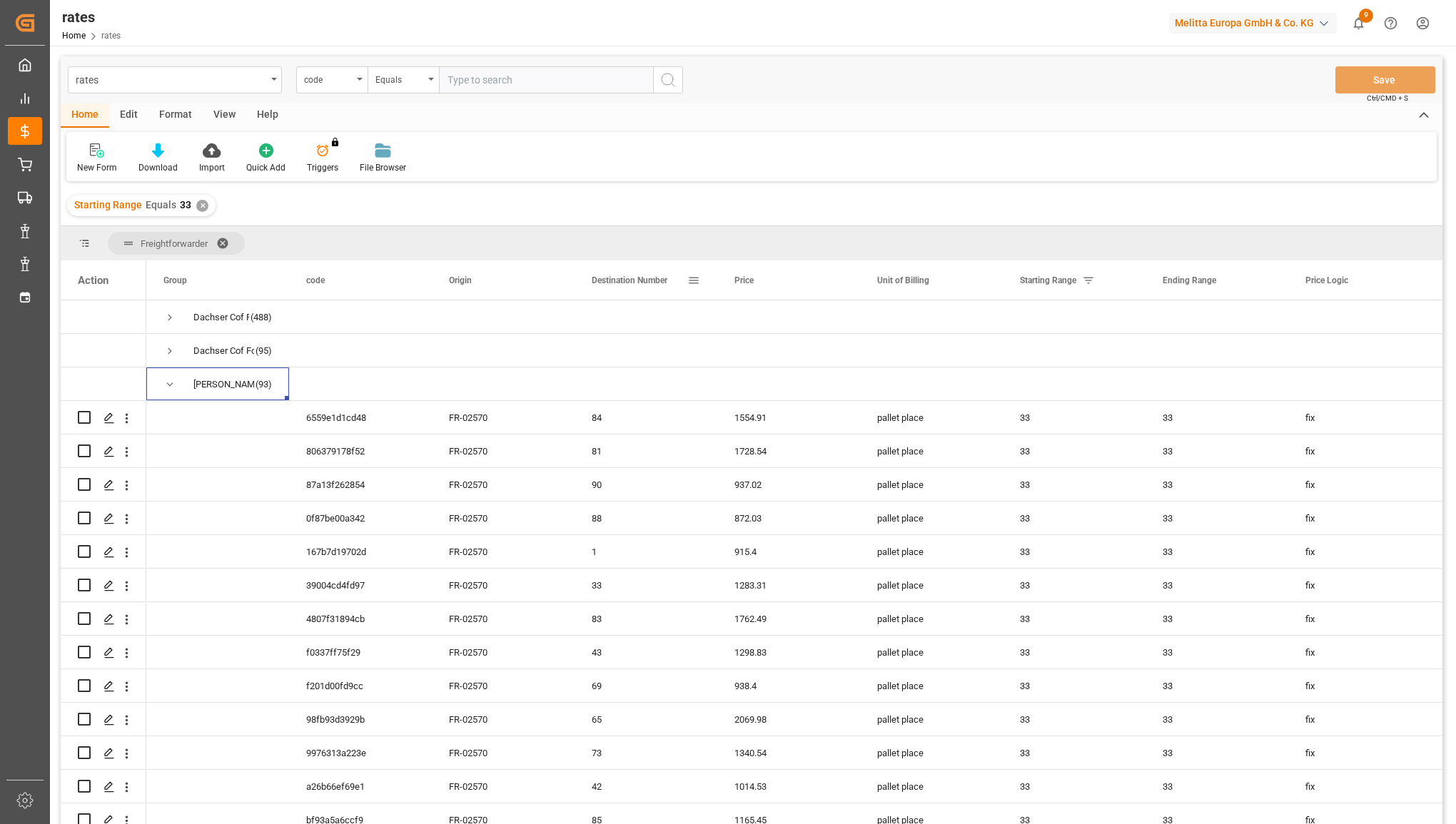
click at [692, 278] on span at bounding box center [693, 280] width 13 height 13
click at [699, 355] on input "Filter Value" at bounding box center [760, 357] width 140 height 28
type input "10"
click at [773, 398] on button "Apply" at bounding box center [778, 402] width 27 height 14
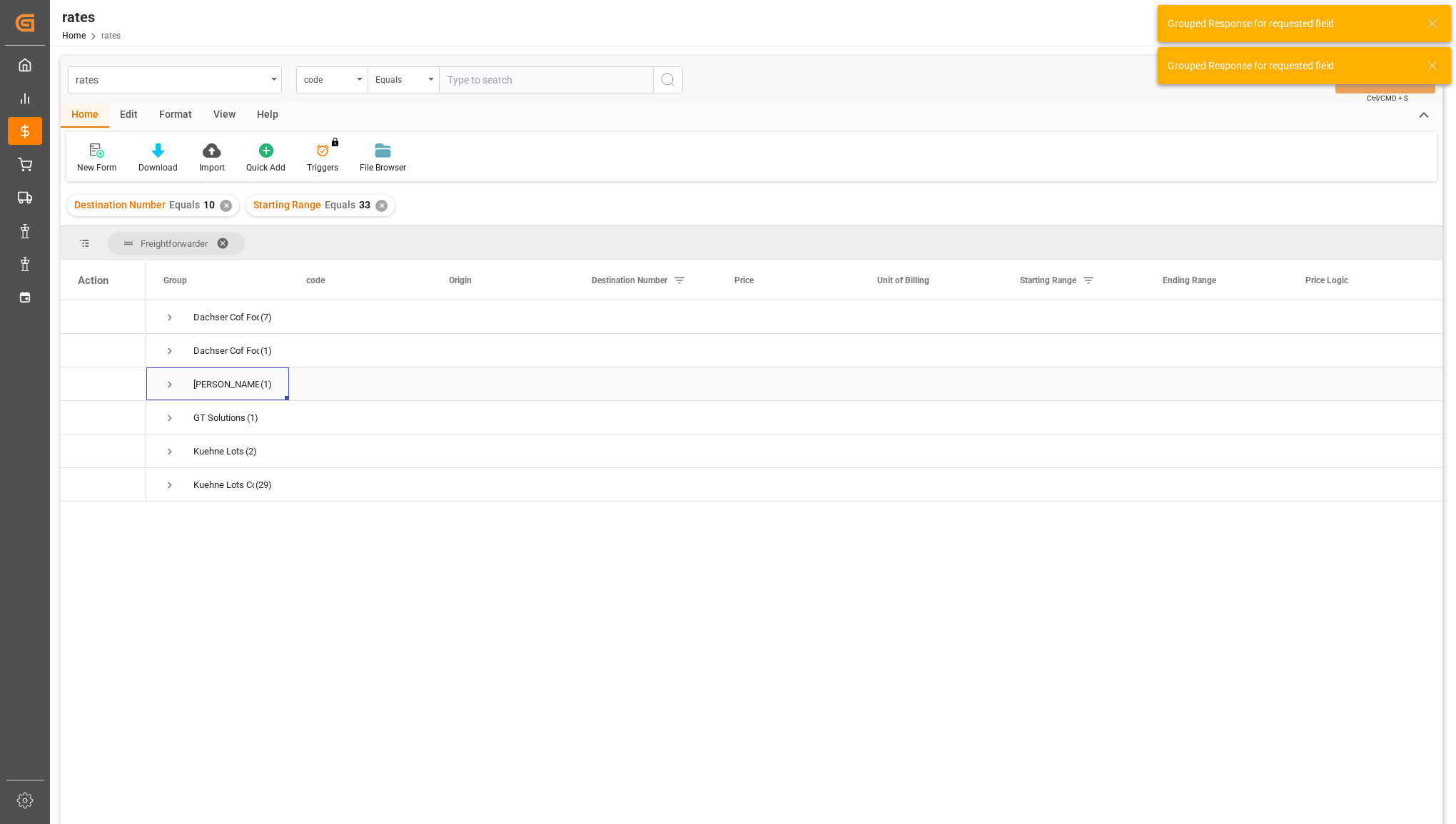
click at [166, 383] on span "Press SPACE to select this row." at bounding box center [171, 385] width 13 height 13
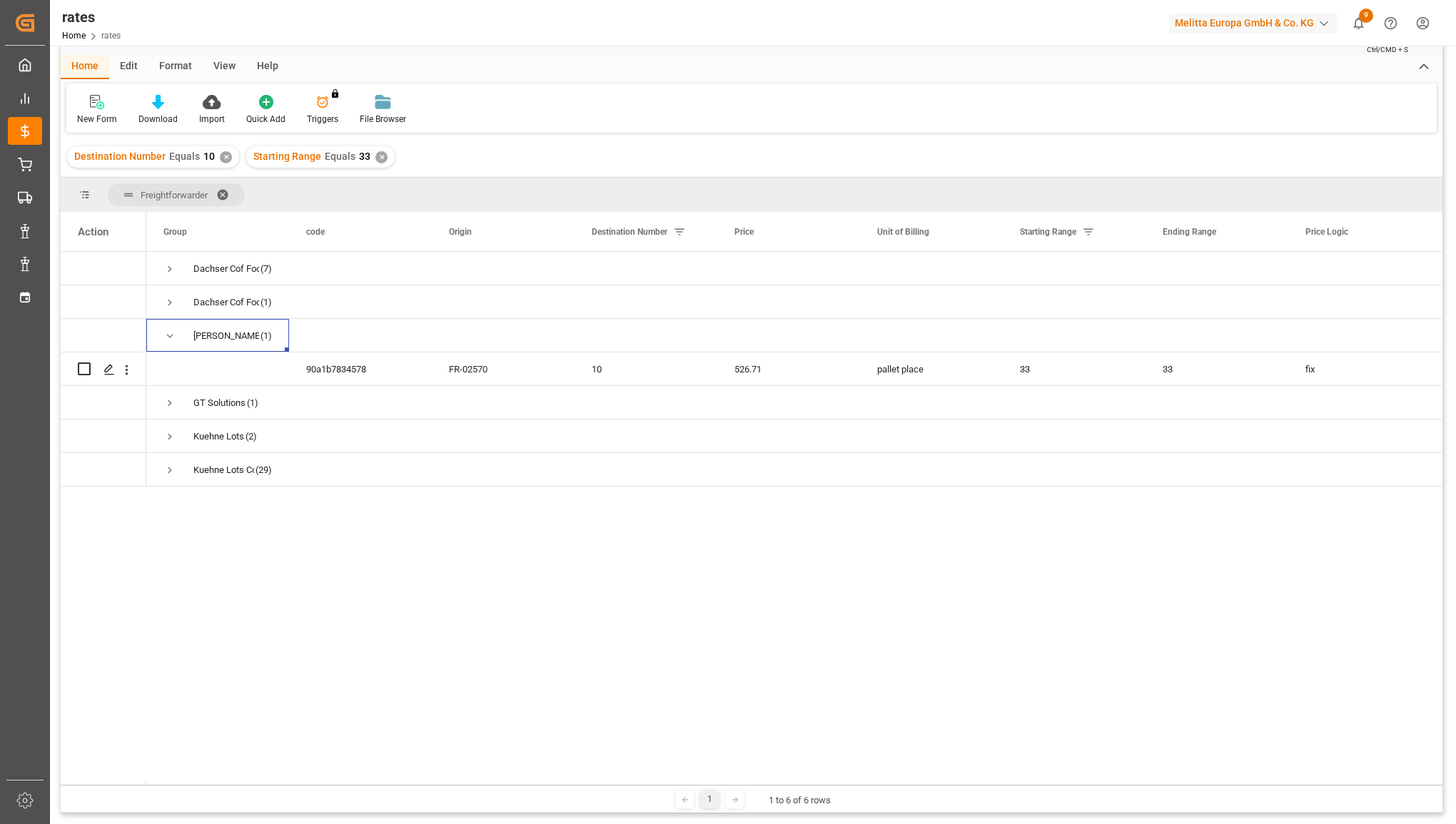
scroll to position [89, 0]
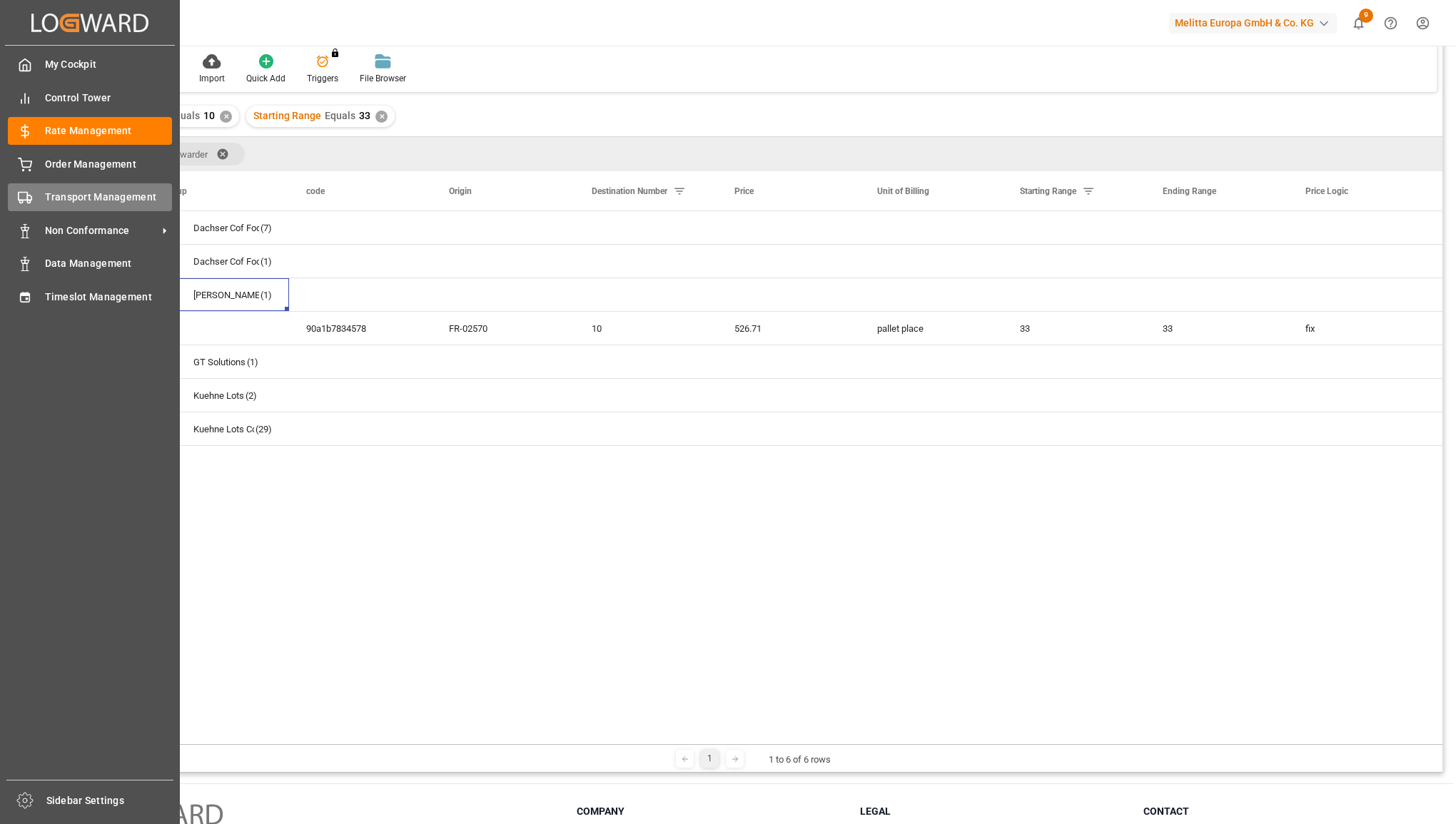
click at [54, 196] on span "Transport Management" at bounding box center [108, 197] width 128 height 15
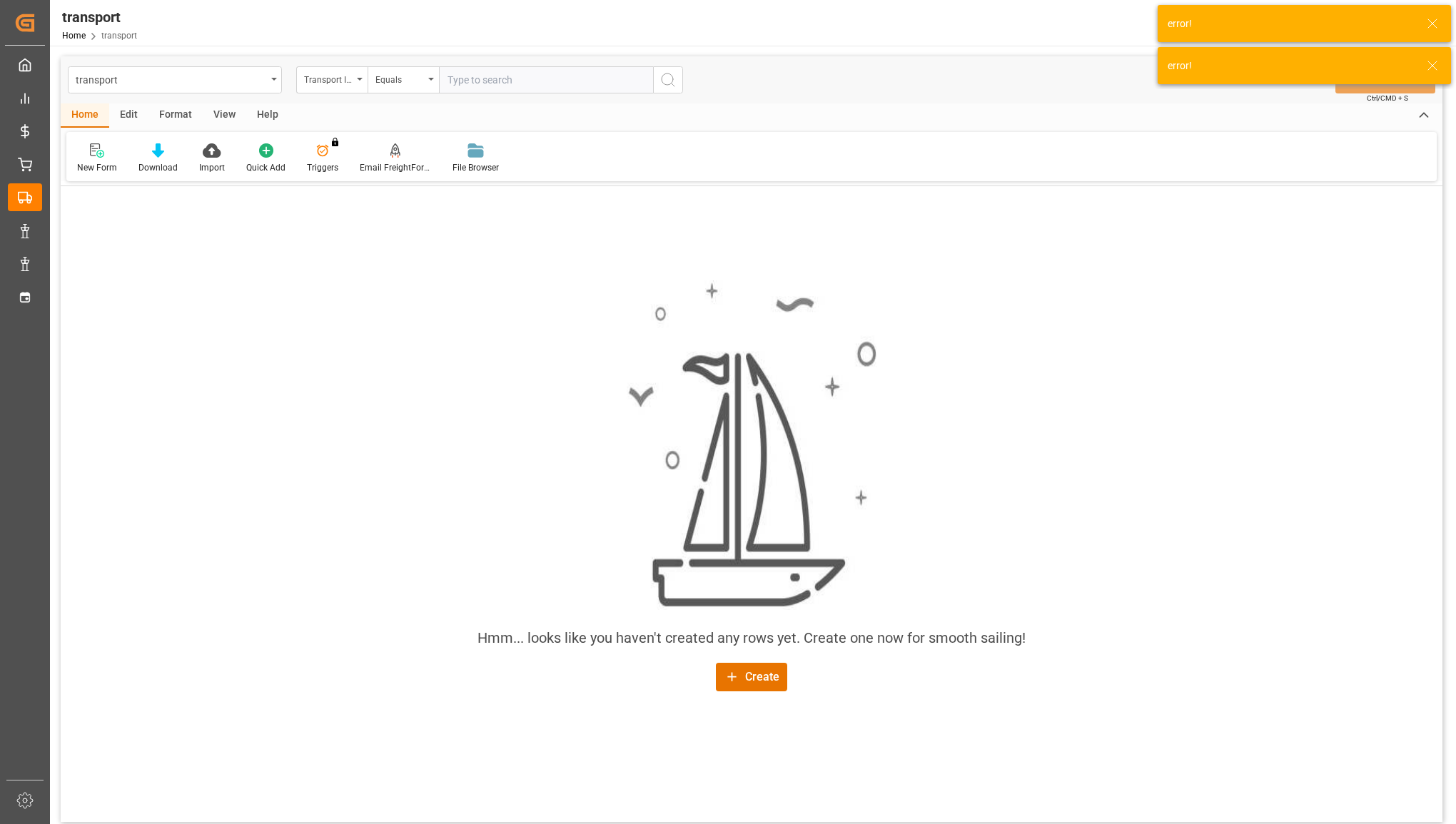
click at [475, 76] on input "text" at bounding box center [546, 80] width 214 height 27
paste input "80002360"
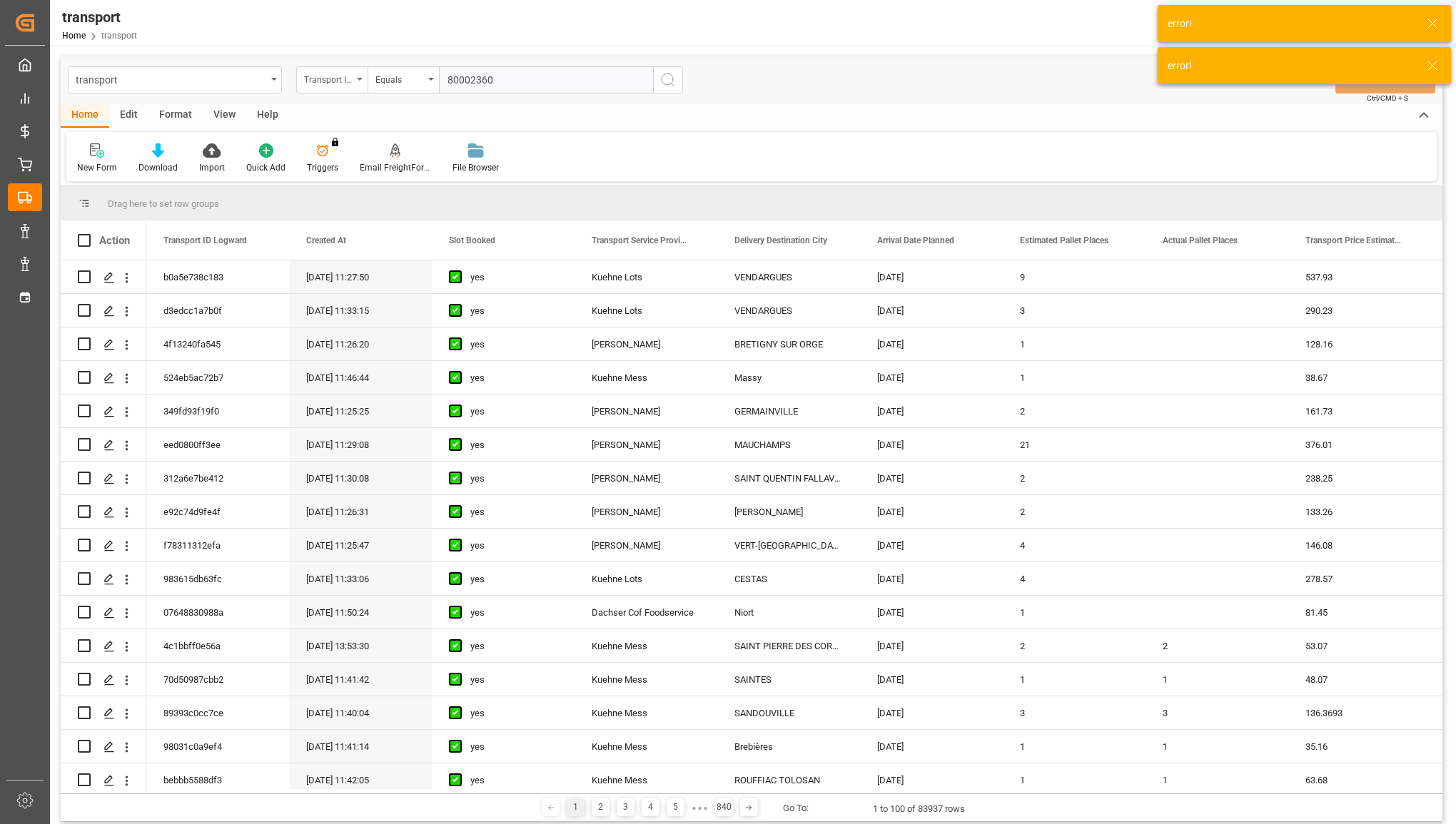
type input "80002360"
click at [358, 82] on div "Transport ID Logward" at bounding box center [332, 80] width 71 height 27
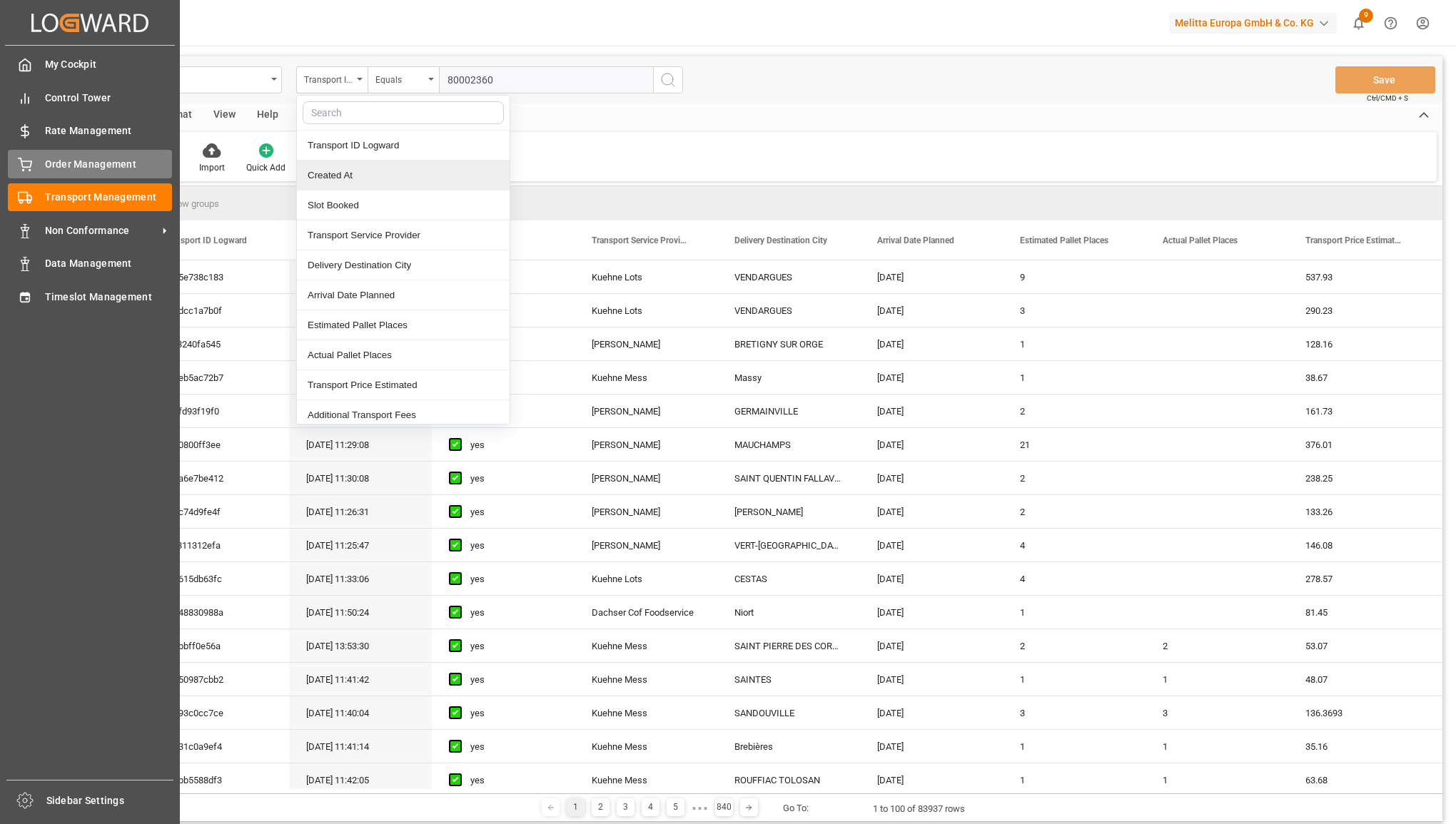
click at [13, 167] on div at bounding box center [20, 165] width 25 height 15
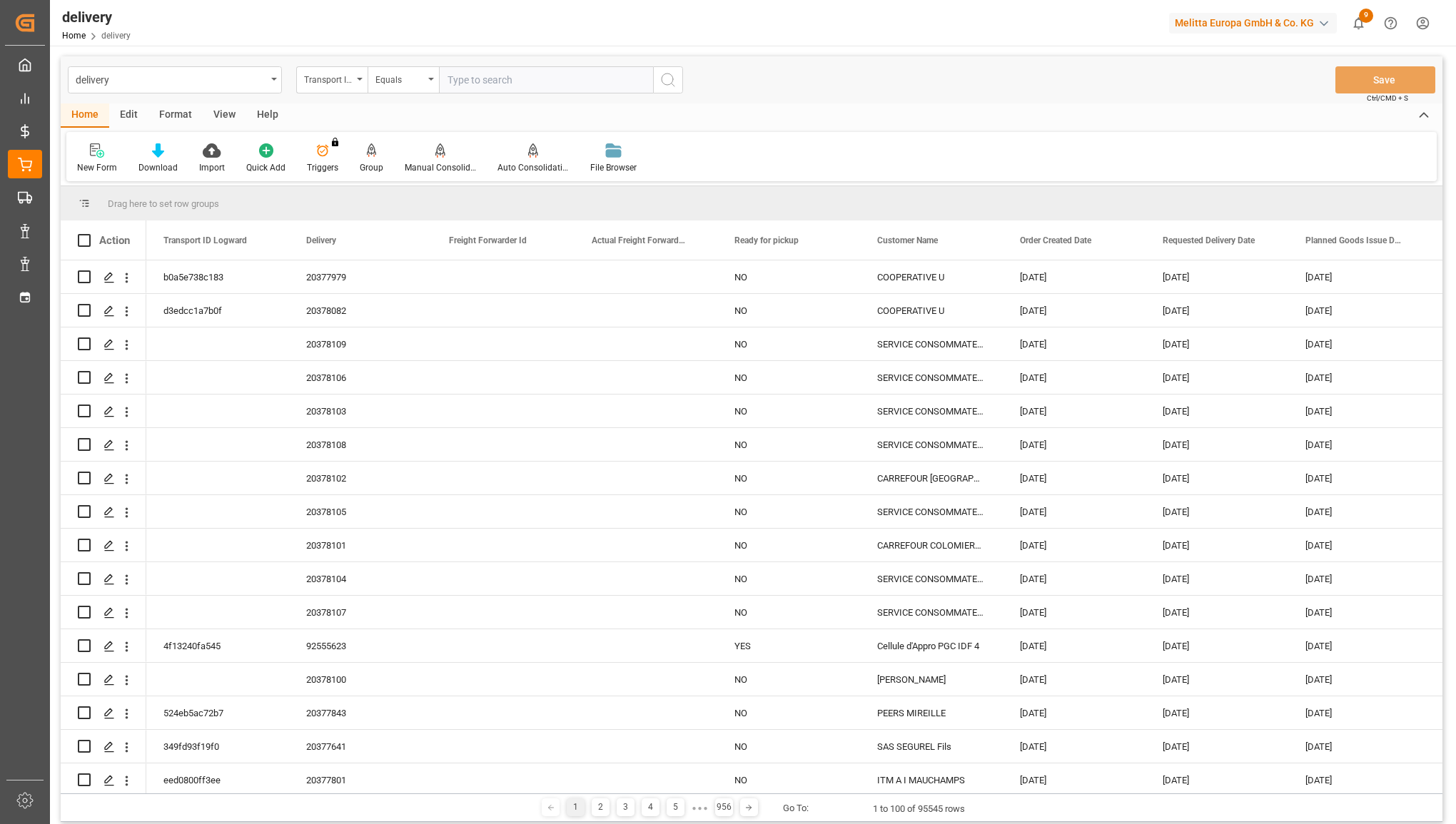
click at [357, 85] on div "Transport ID Logward" at bounding box center [332, 80] width 71 height 27
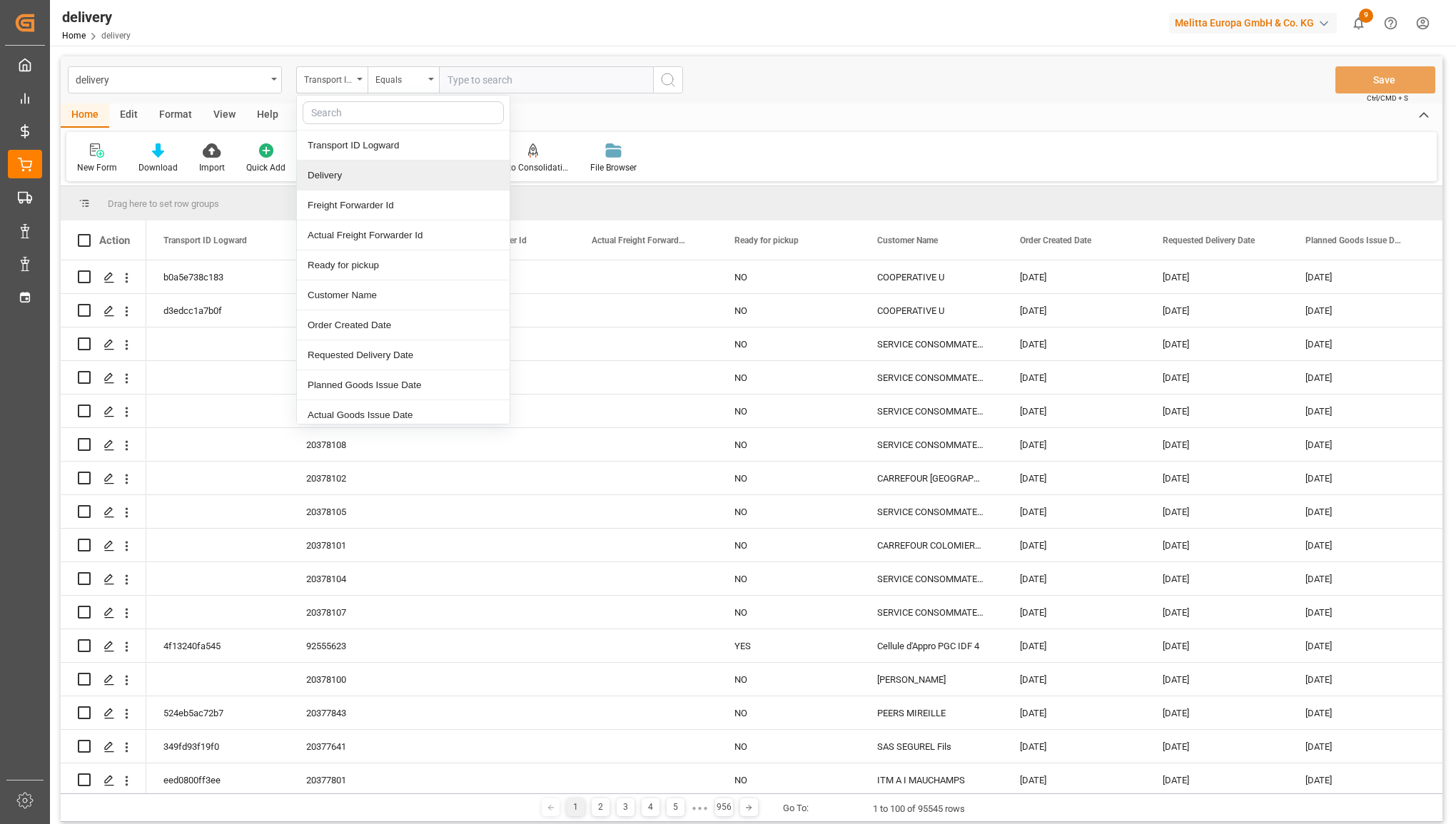
click at [326, 175] on div "Delivery" at bounding box center [403, 176] width 212 height 30
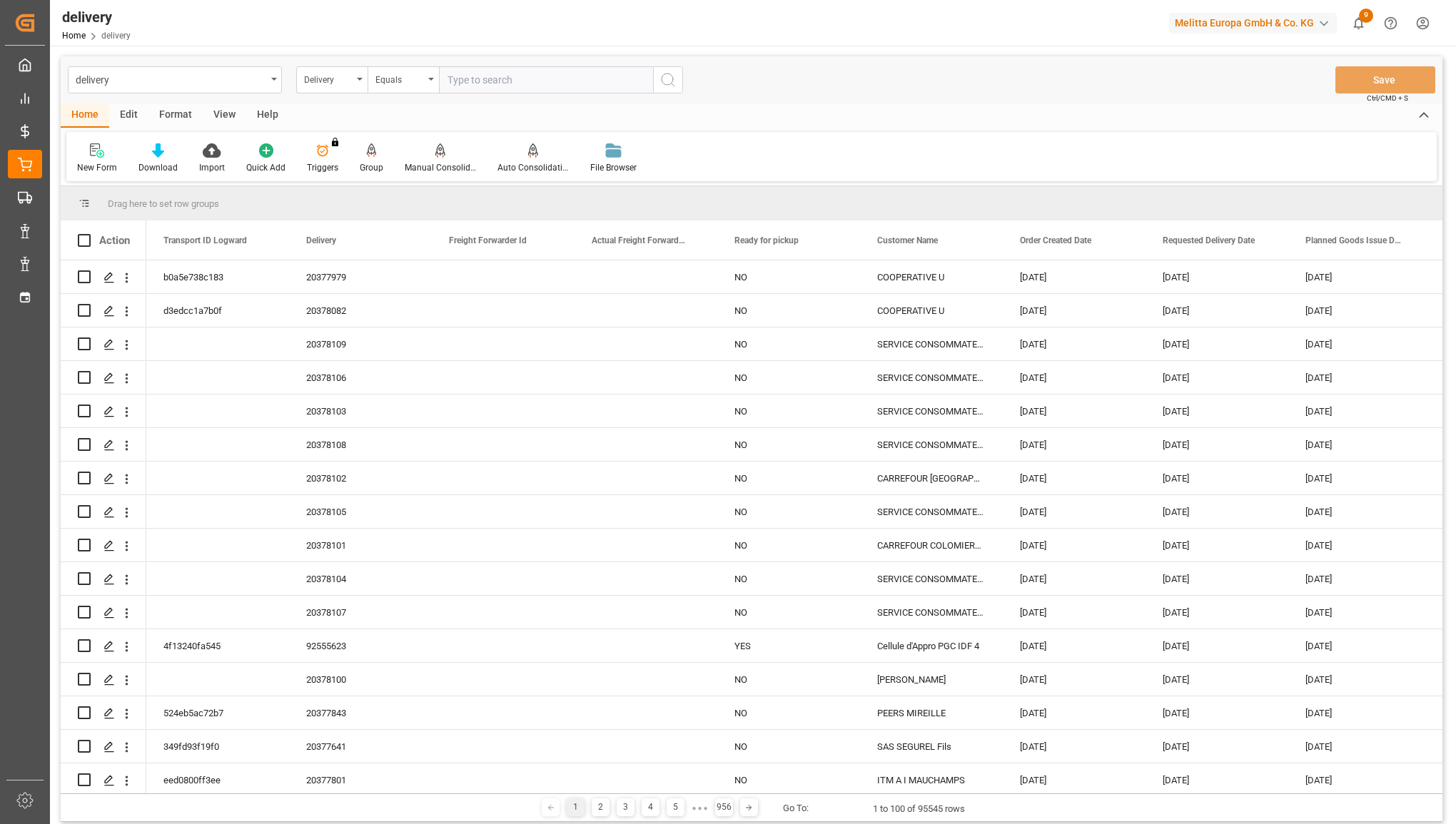
click at [482, 74] on input "text" at bounding box center [546, 80] width 214 height 27
paste input "80002360"
type input "80002360"
click at [673, 80] on circle "search button" at bounding box center [667, 80] width 11 height 11
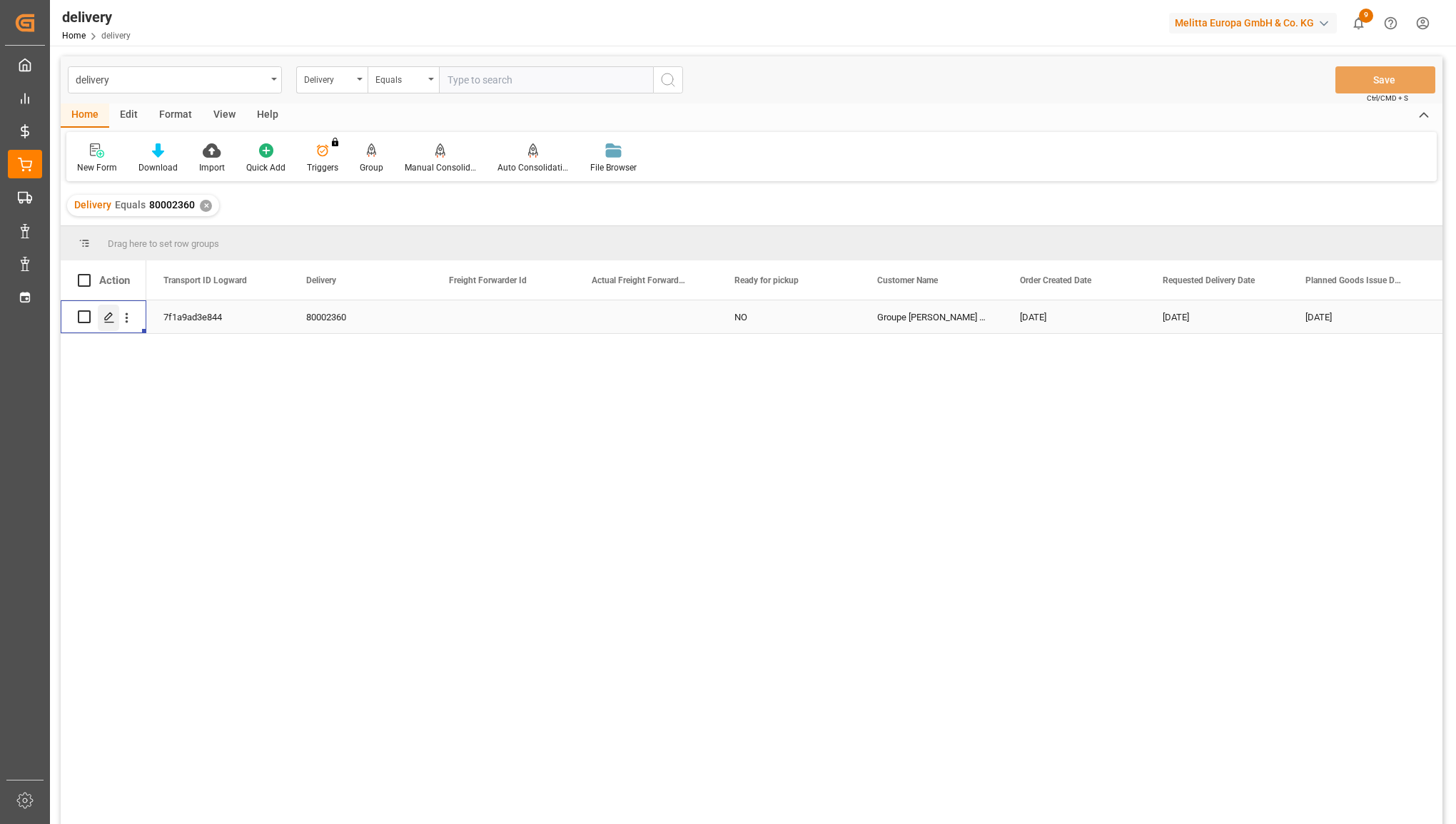
click at [105, 318] on icon "Press SPACE to select this row." at bounding box center [109, 317] width 11 height 11
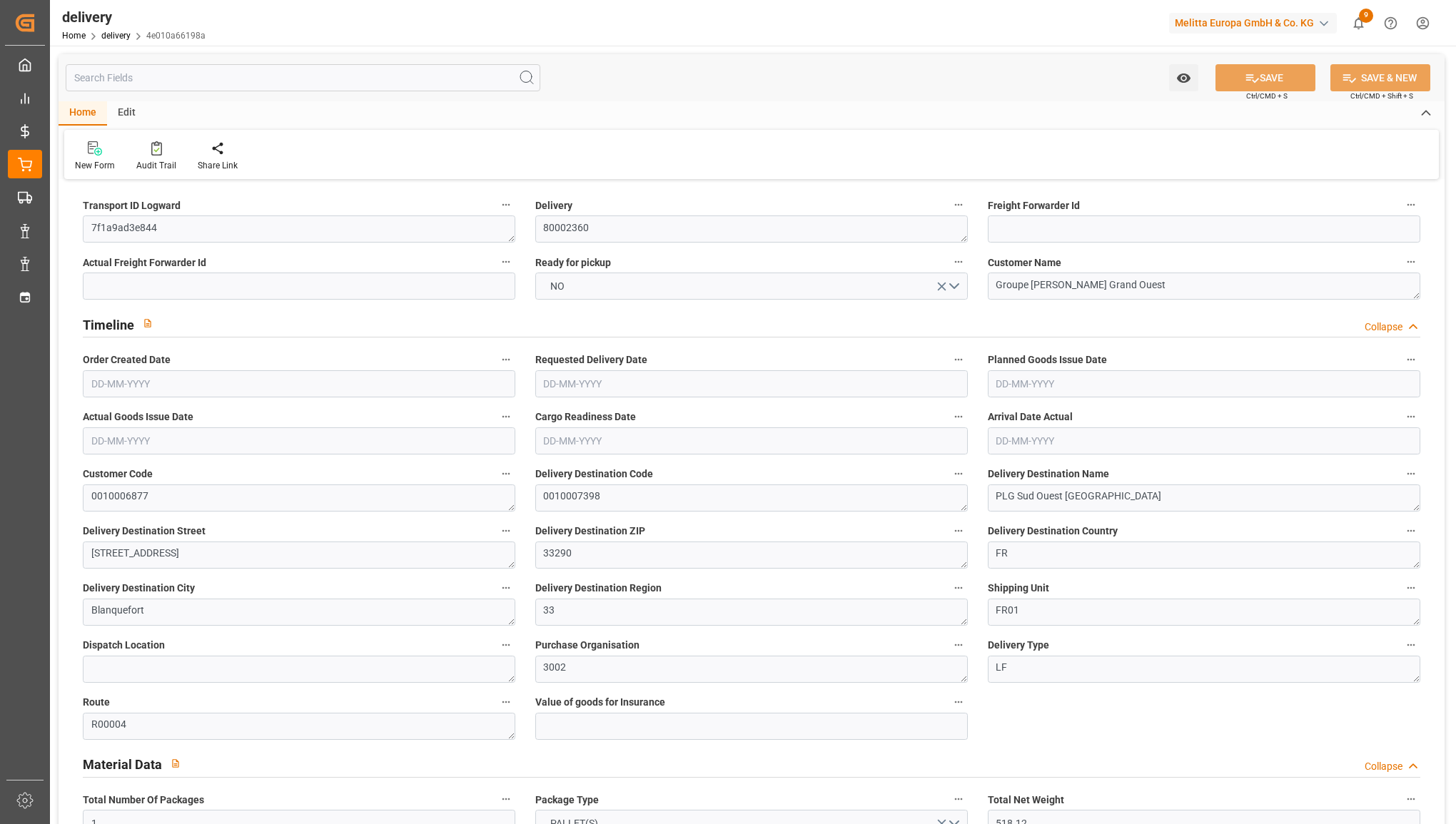
type input "[DATE]"
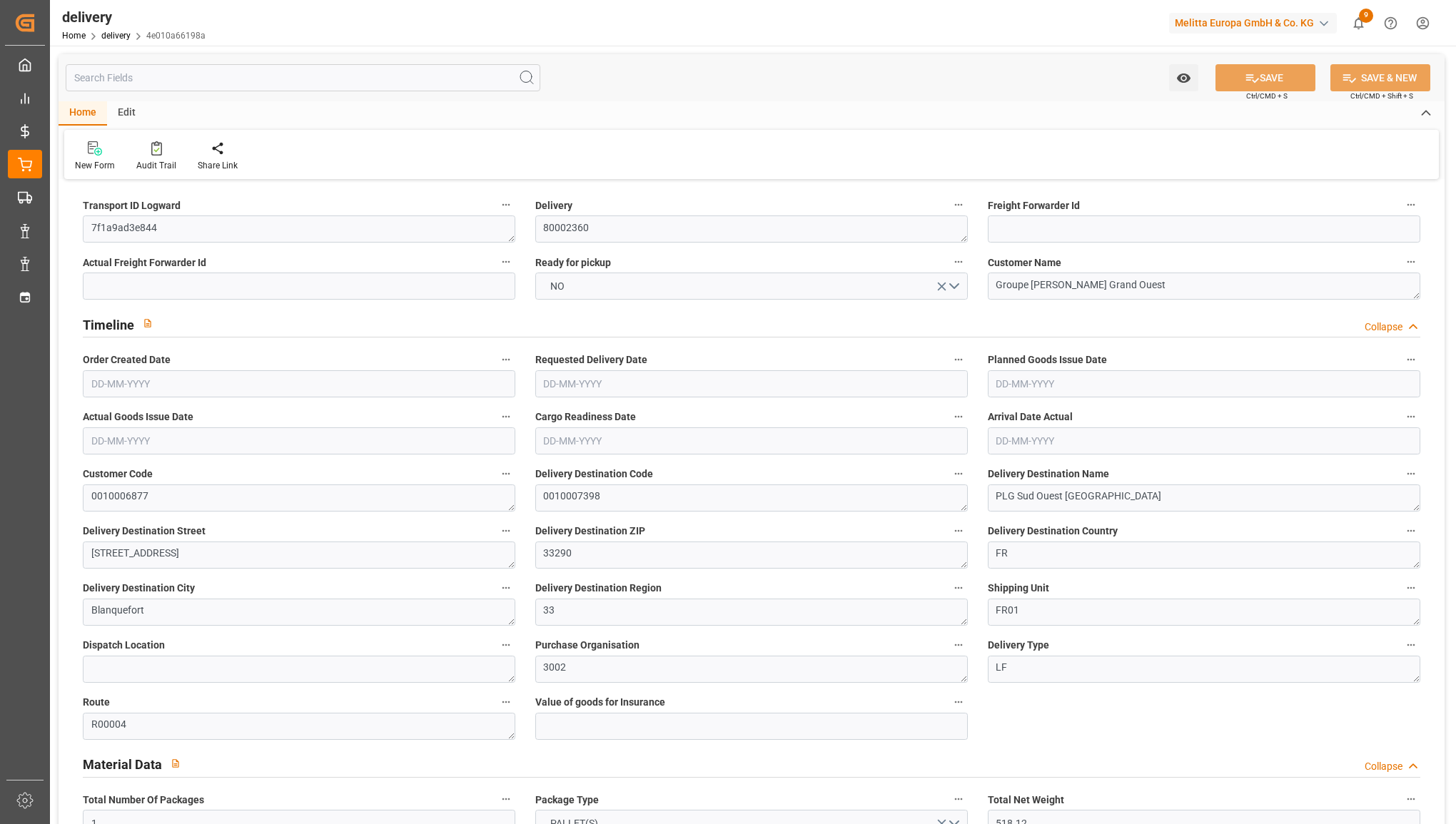
type input "[DATE] 01:00"
click at [154, 151] on icon at bounding box center [156, 150] width 6 height 5
type input "[DATE]"
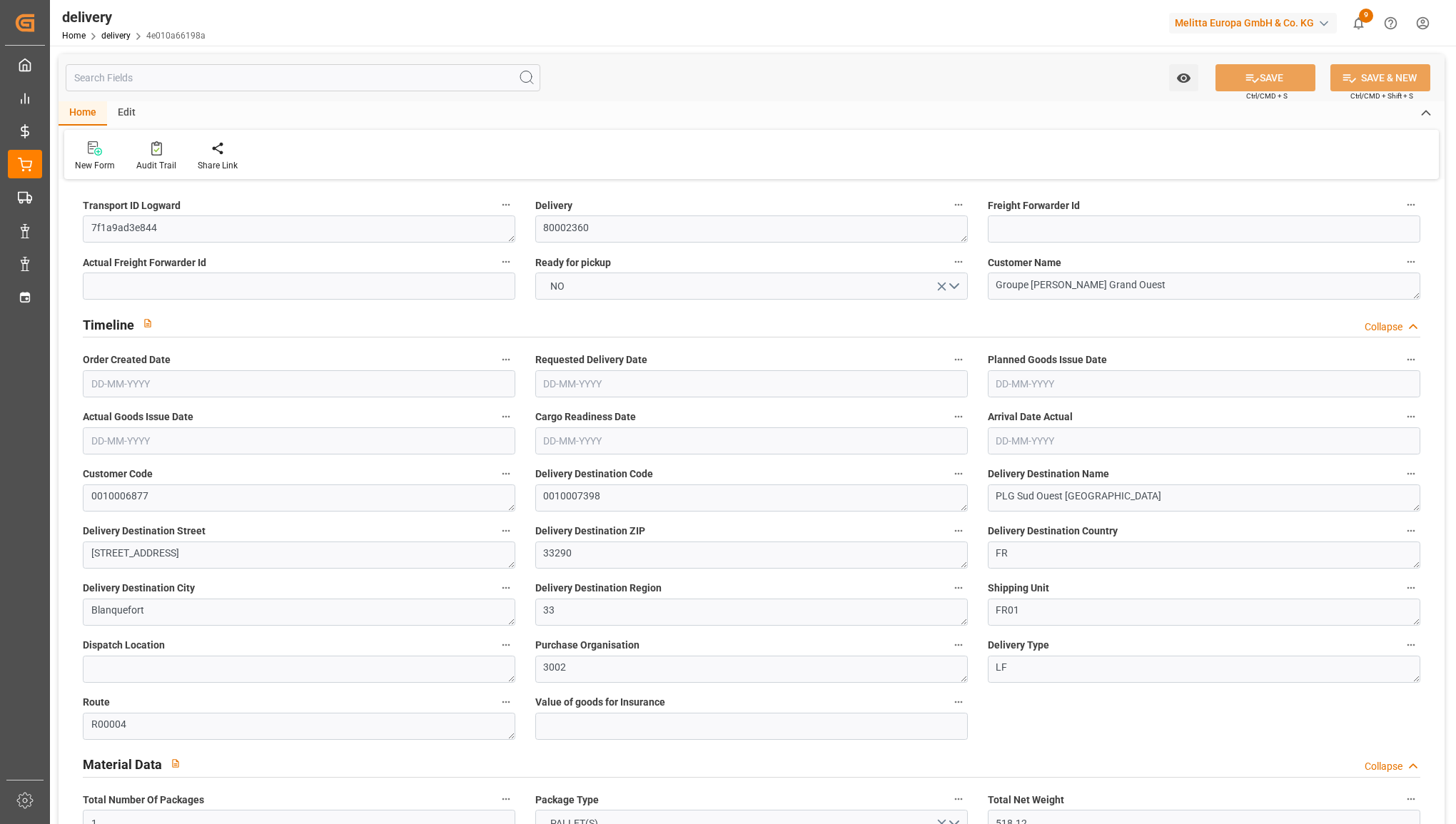
type input "[DATE]"
type input "[DATE] 01:00"
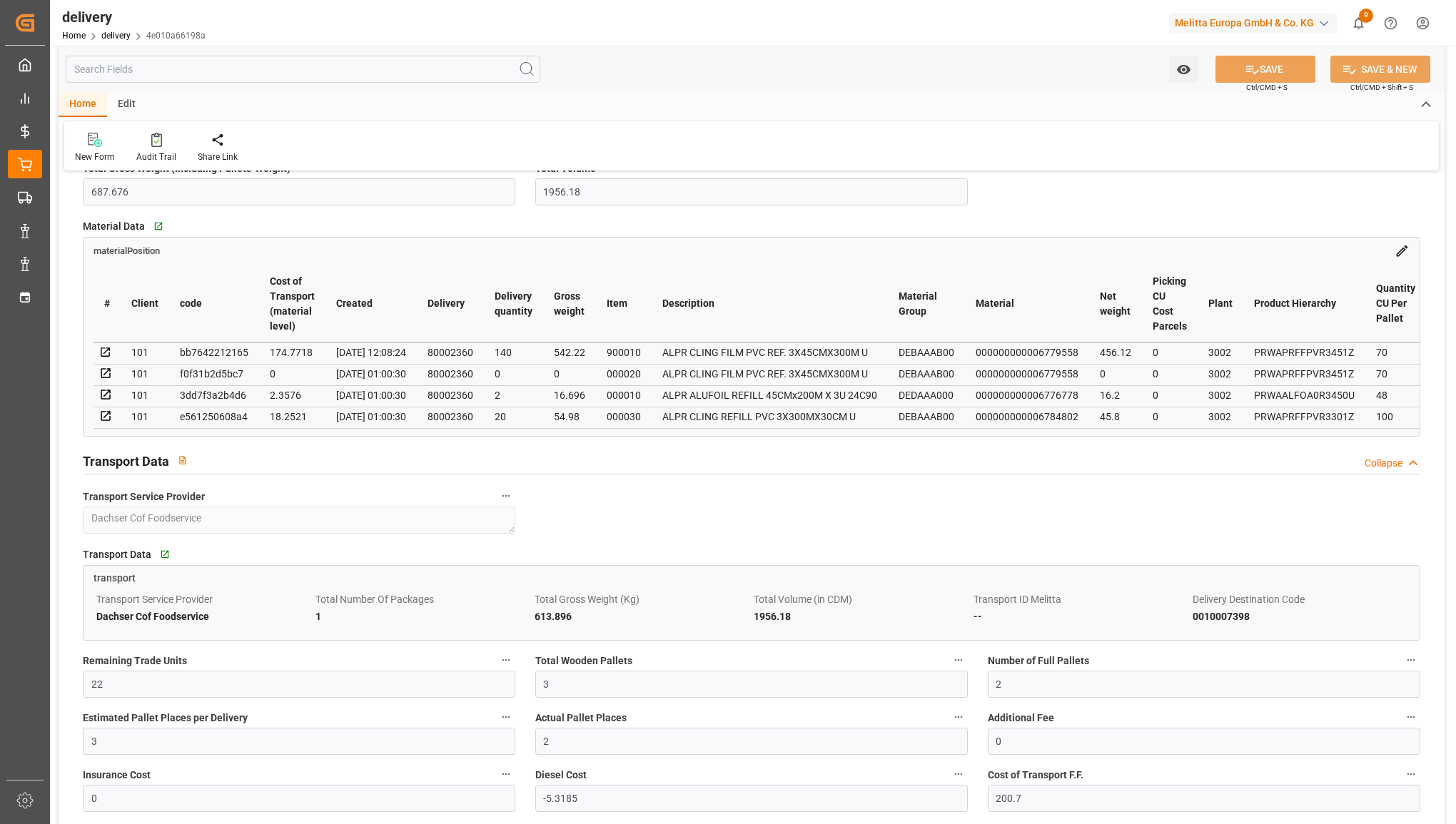
scroll to position [803, 0]
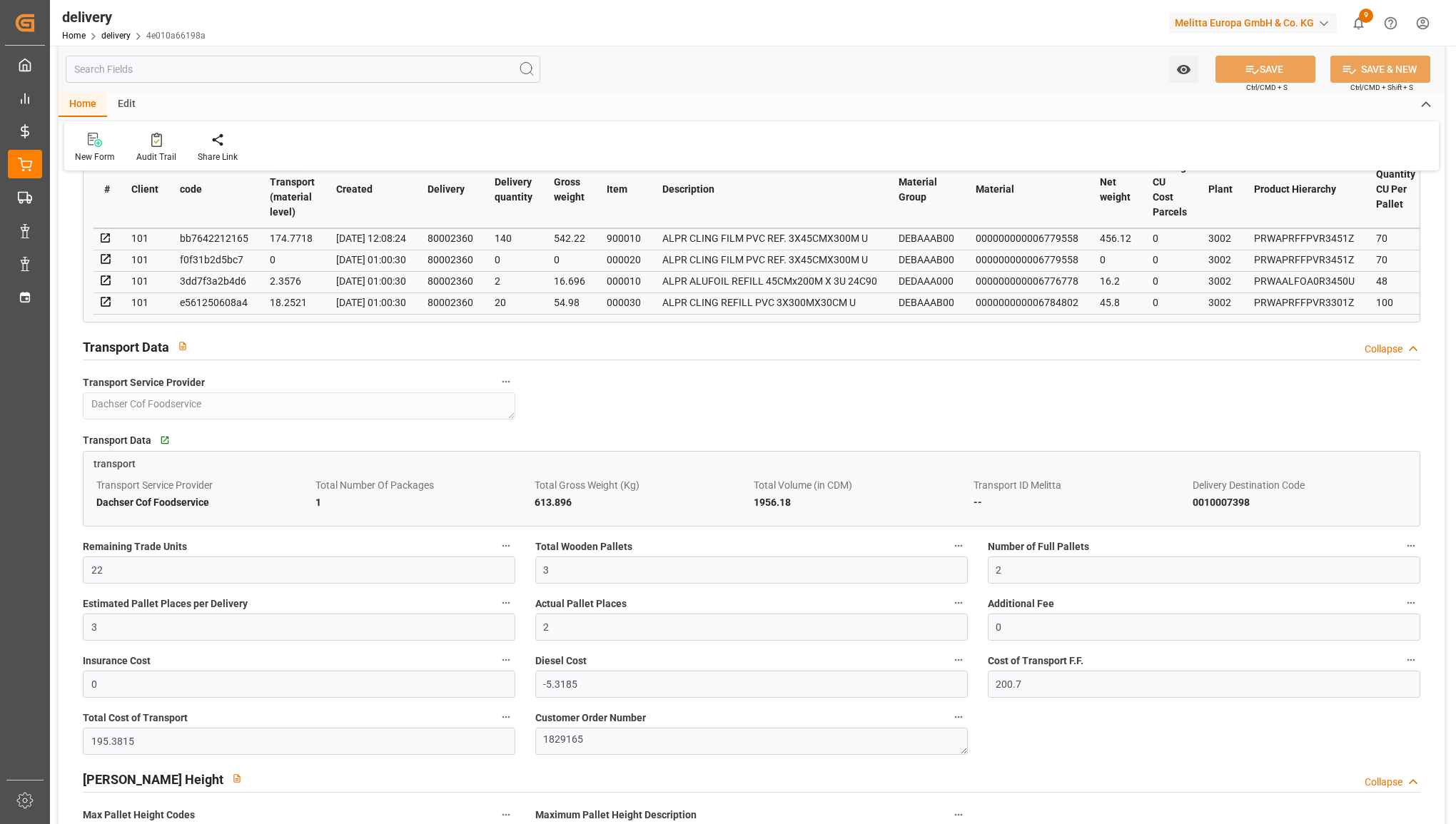
drag, startPoint x: 635, startPoint y: 321, endPoint x: 670, endPoint y: 318, distance: 35.1
click at [670, 318] on div "# Client code Cost of Transport (material level) Created Delivery Delivery quan…" at bounding box center [751, 233] width 1336 height 178
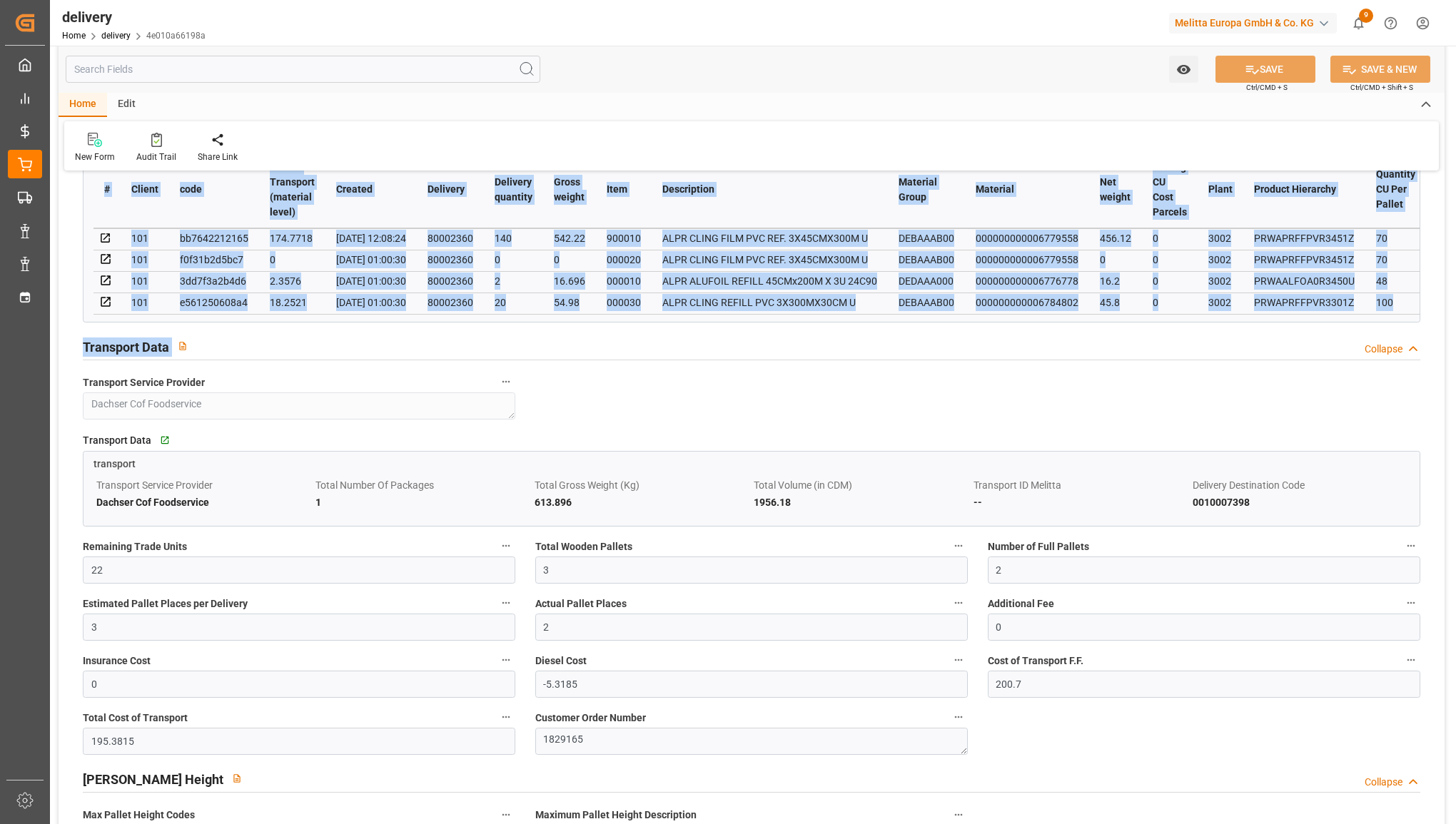
drag, startPoint x: 673, startPoint y: 317, endPoint x: 755, endPoint y: 337, distance: 84.4
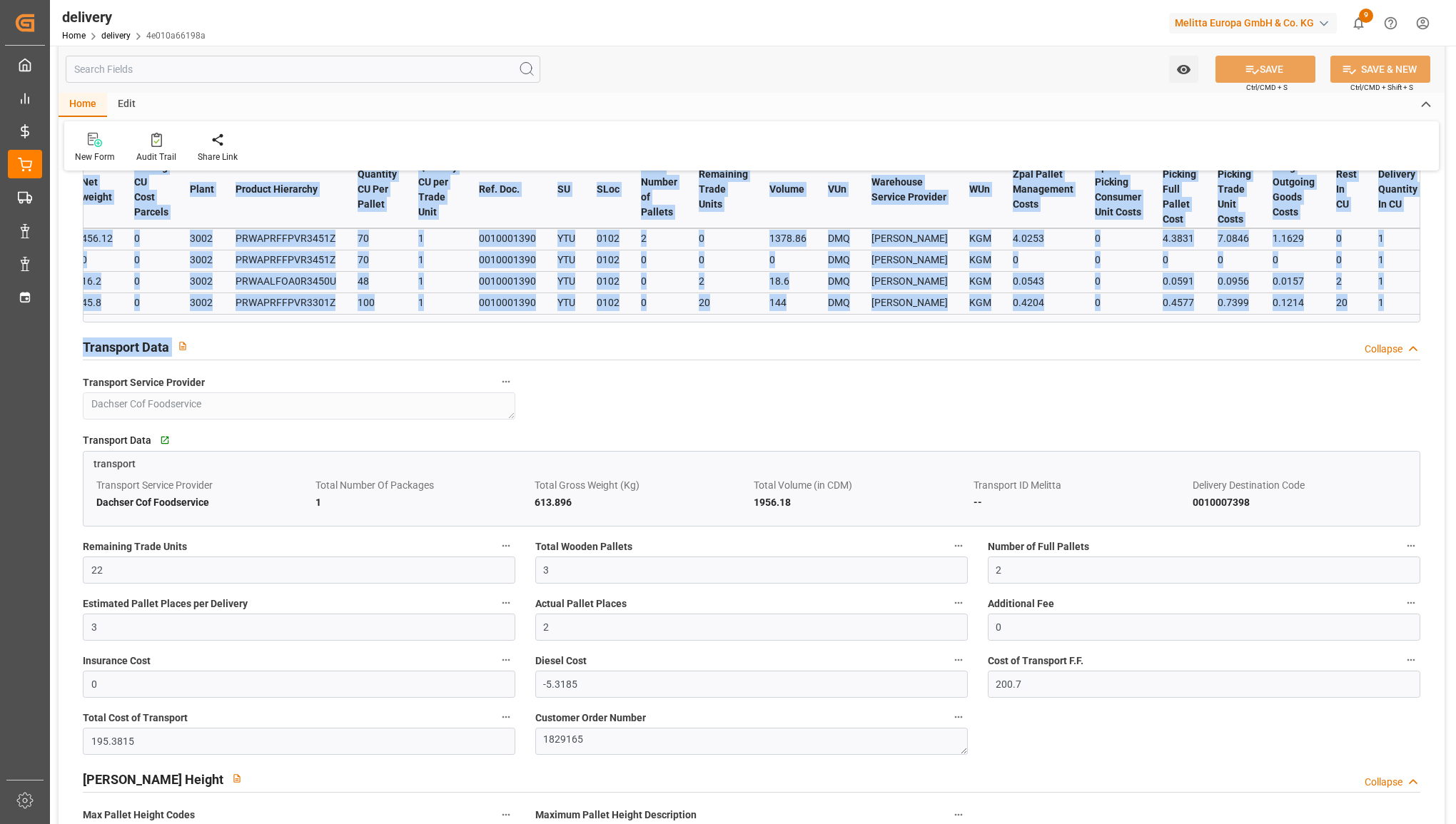
click at [935, 327] on div "Material Data   Go to materialPosition Grid materialPosition # Client code Cost…" at bounding box center [751, 211] width 1357 height 230
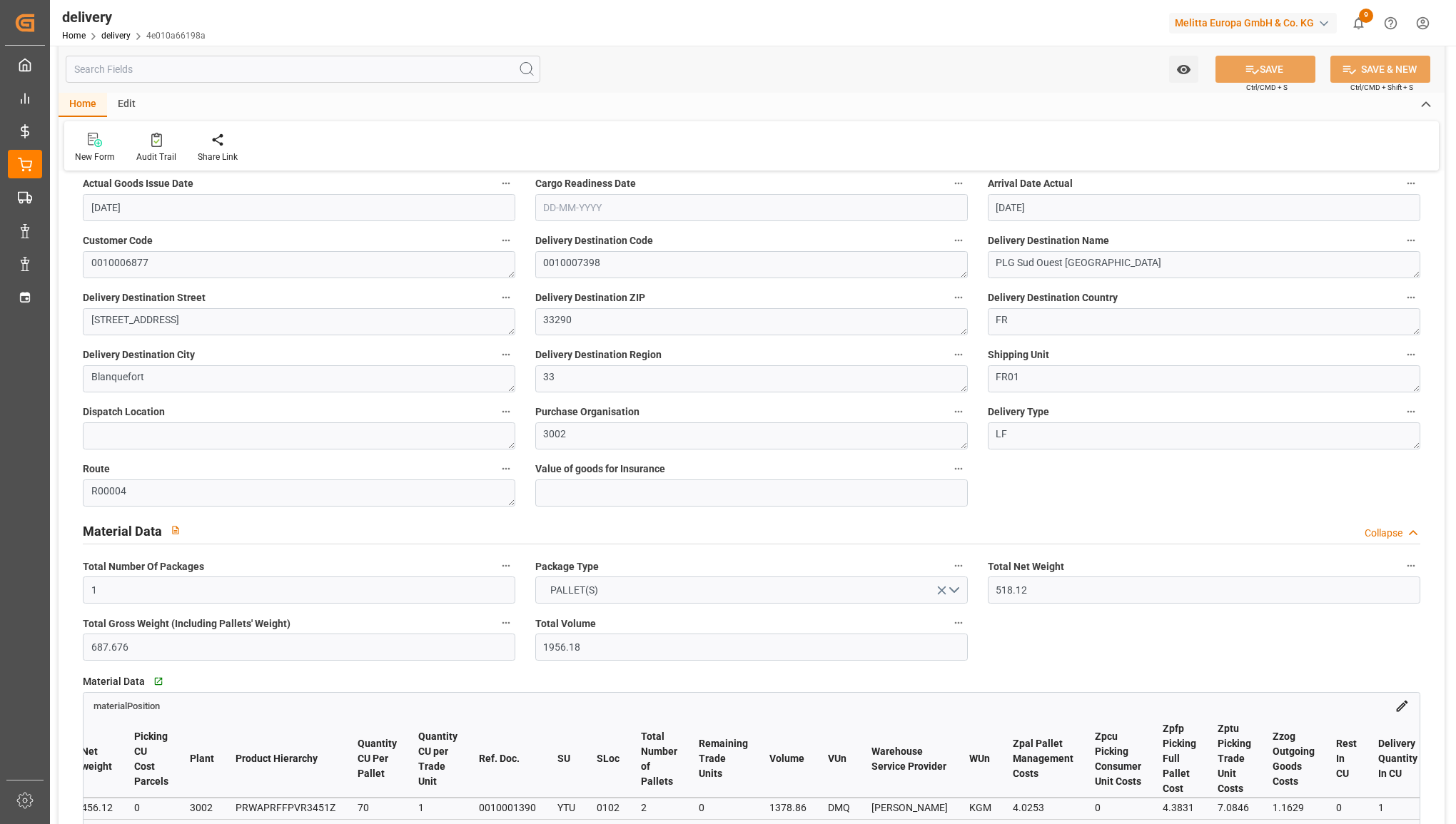
scroll to position [0, 0]
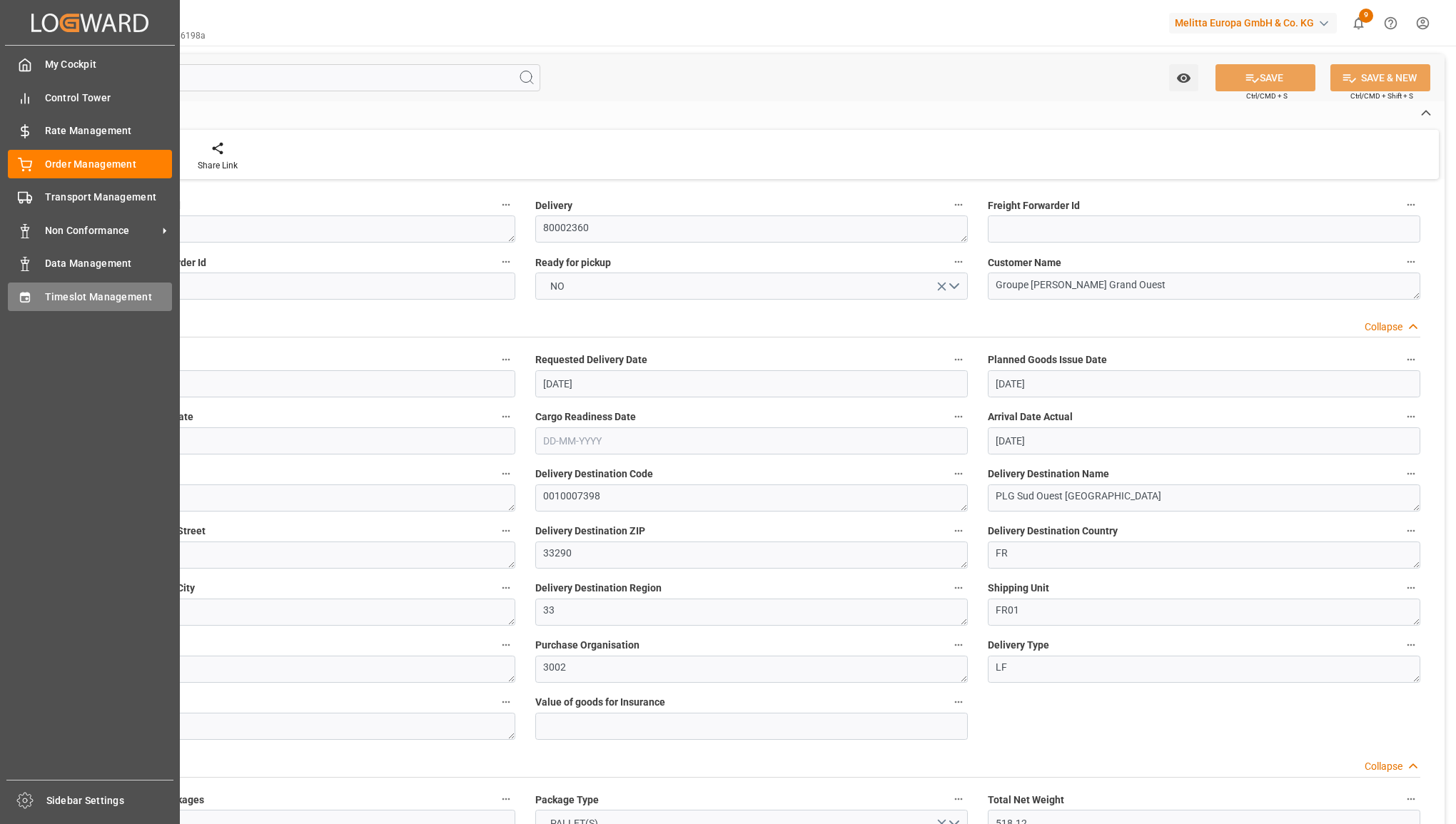
click at [46, 296] on span "Timeslot Management" at bounding box center [108, 297] width 128 height 15
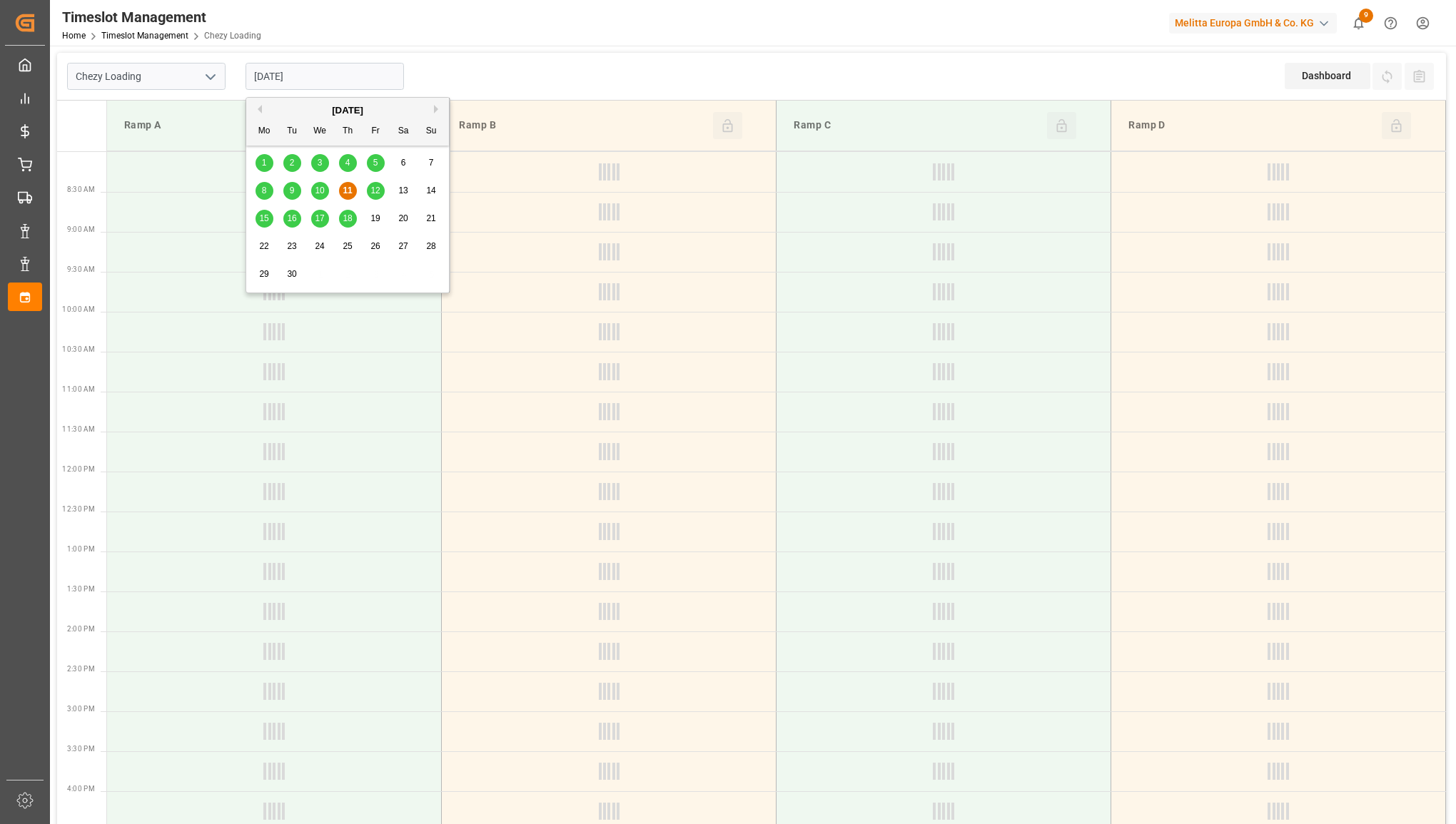
click at [368, 77] on input "[DATE]" at bounding box center [324, 76] width 158 height 27
click at [261, 111] on button "Previous Month" at bounding box center [257, 109] width 9 height 9
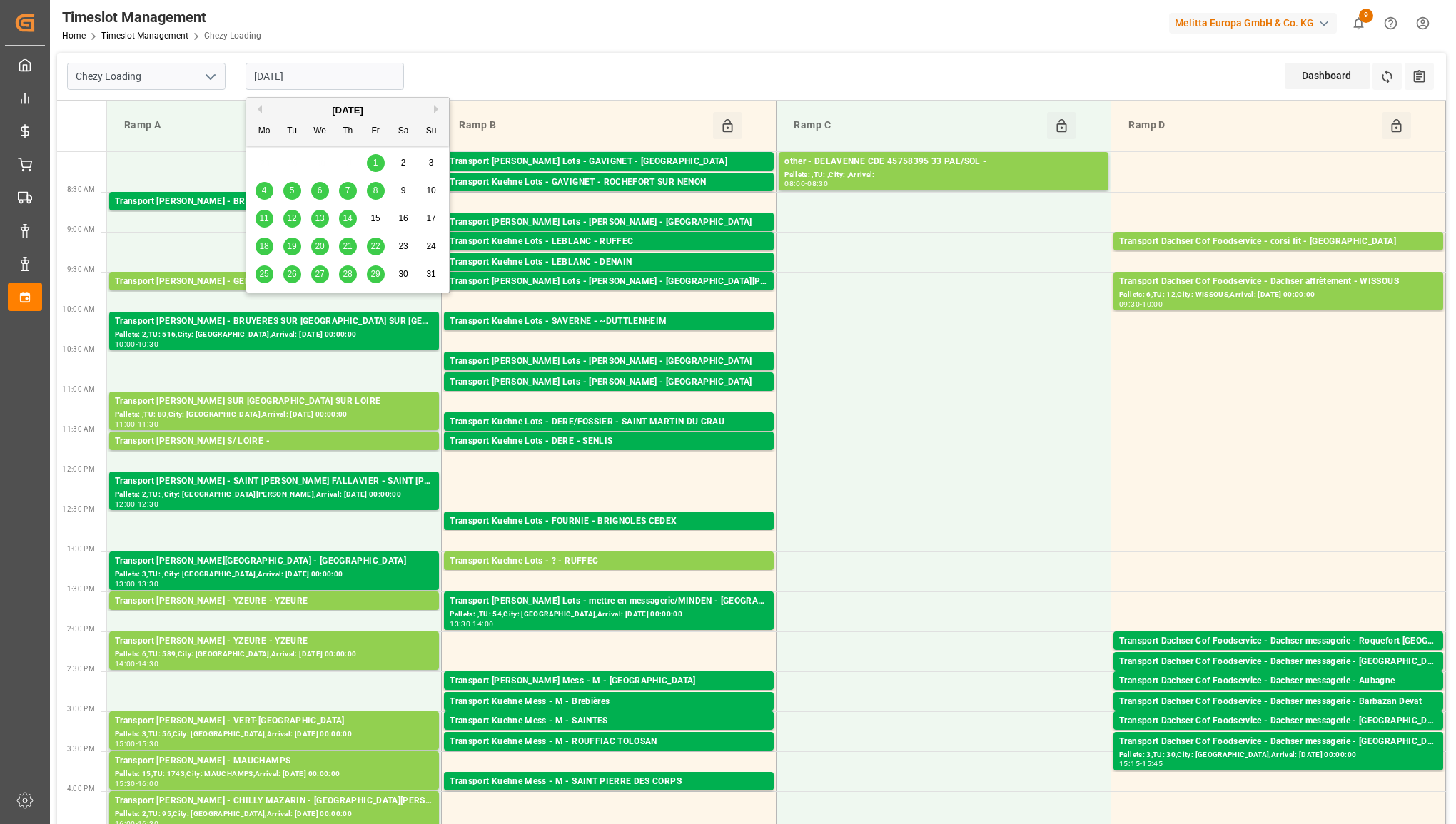
click at [375, 250] on span "22" at bounding box center [375, 246] width 9 height 10
type input "[DATE]"
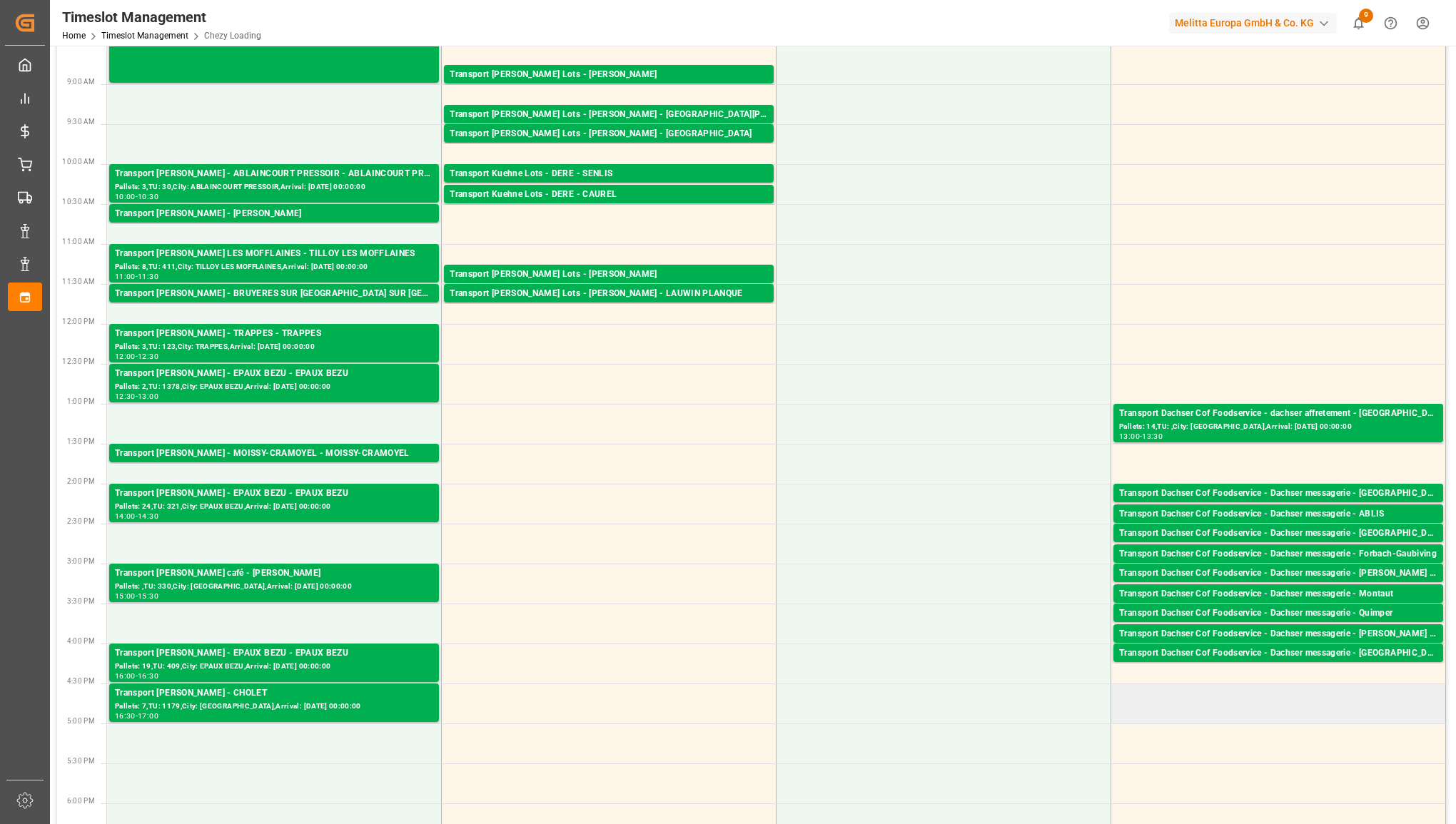
scroll to position [178, 0]
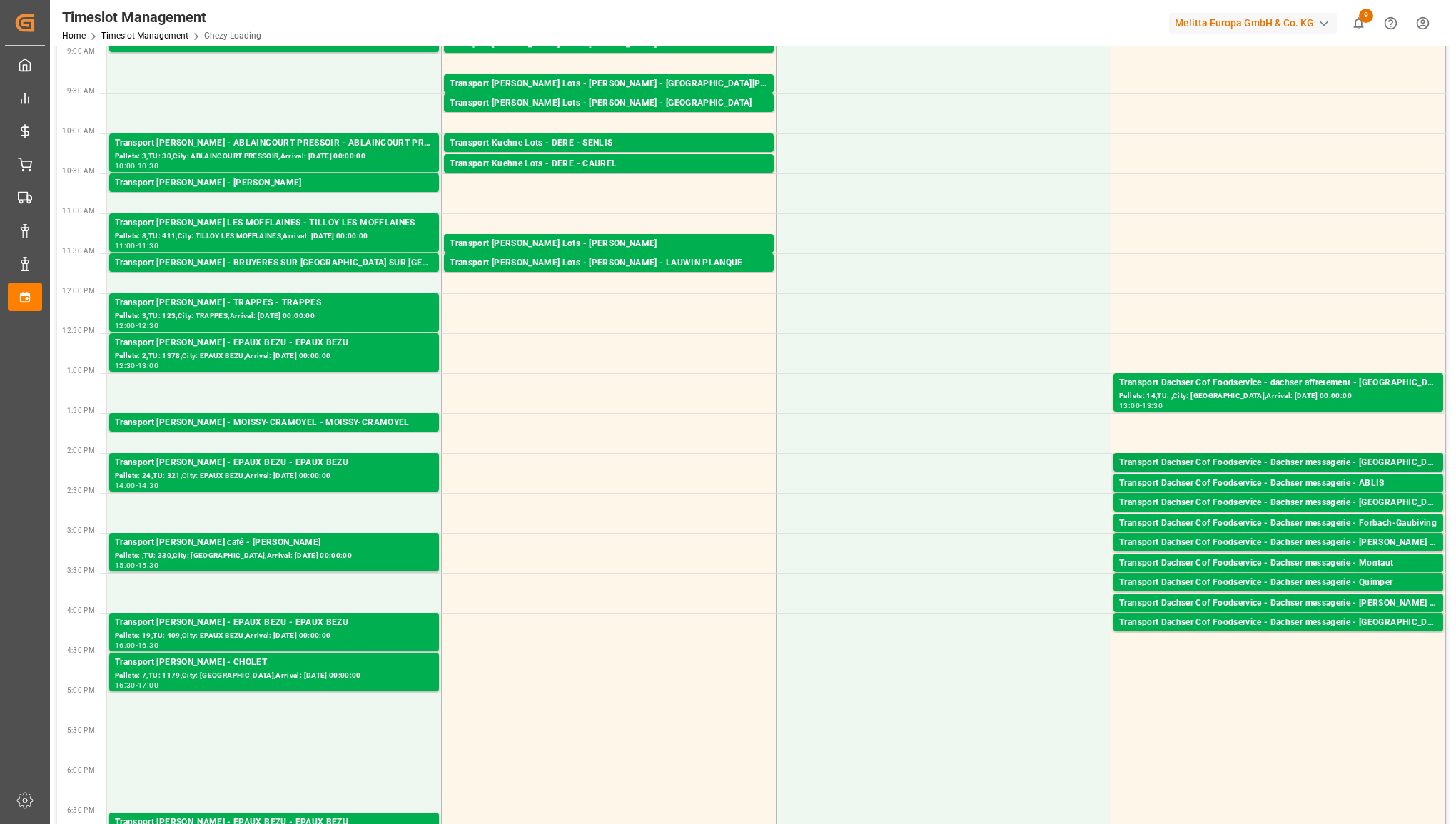
click at [935, 467] on div "Transport Dachser Cof Foodservice - Dachser messagerie - [GEOGRAPHIC_DATA]" at bounding box center [1278, 462] width 318 height 14
click at [935, 476] on div "Transport Dachser Cof Foodservice - Dachser messagerie - ABLIS" at bounding box center [1278, 483] width 318 height 14
click at [935, 496] on div "Transport Dachser Cof Foodservice - Dachser messagerie - [GEOGRAPHIC_DATA]" at bounding box center [1278, 503] width 318 height 14
click at [935, 514] on div "Transport Dachser Cof Foodservice - Dachser messagerie - Forbach-Gaubiving Pall…" at bounding box center [1278, 523] width 330 height 19
click at [935, 533] on div "Transport Dachser Cof Foodservice - Dachser messagerie - [PERSON_NAME] St [PERS…" at bounding box center [1278, 543] width 330 height 19
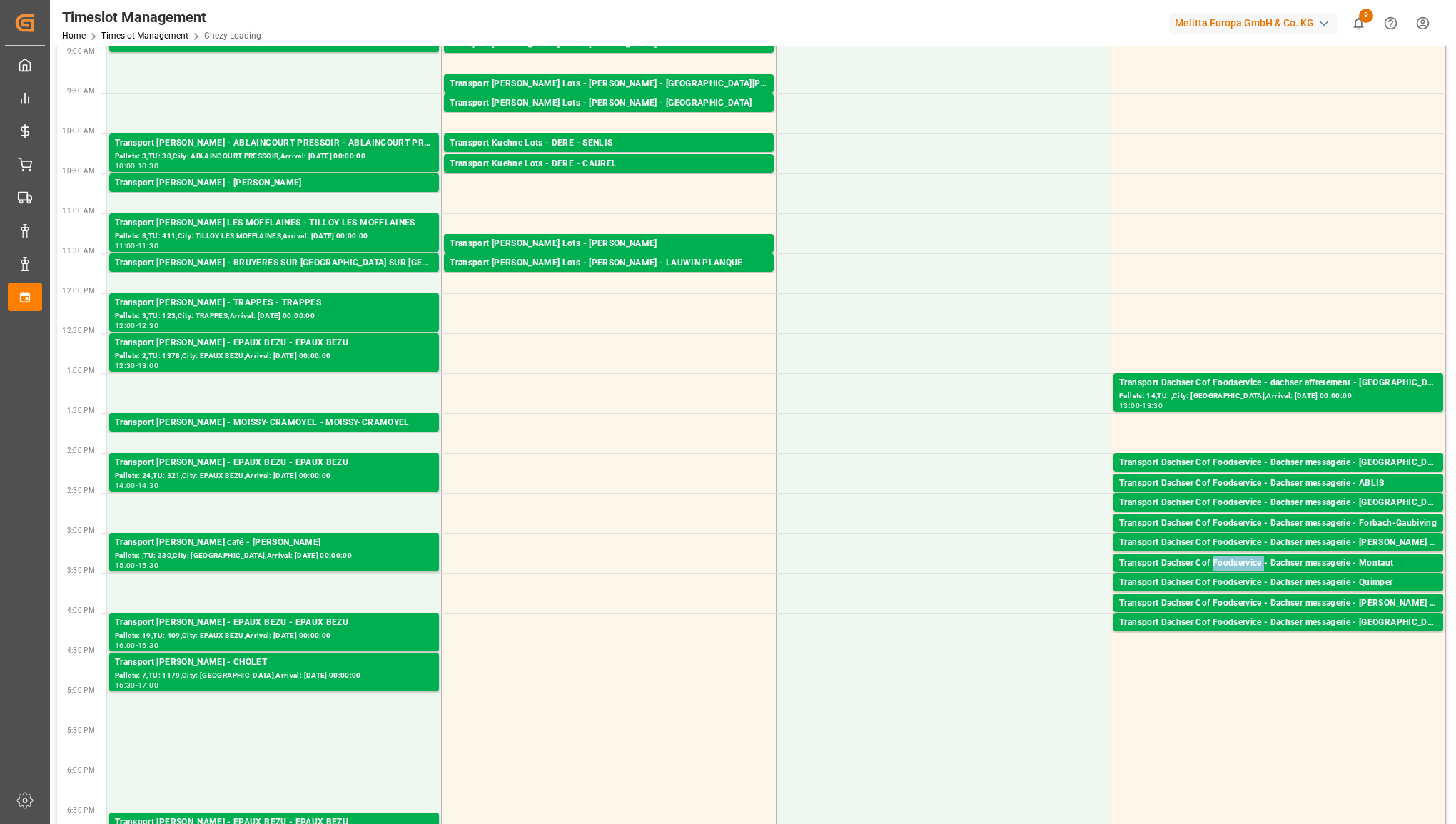
click at [935, 564] on div "Transport Dachser Cof Foodservice - Dachser messagerie - Montaut" at bounding box center [1278, 564] width 318 height 14
click at [935, 580] on div "Transport Dachser Cof Foodservice - Dachser messagerie - Quimper" at bounding box center [1278, 582] width 318 height 14
click at [935, 600] on div "Transport Dachser Cof Foodservice - Dachser messagerie - [PERSON_NAME] Sur Seic…" at bounding box center [1278, 603] width 318 height 14
click at [935, 613] on div "Transport Dachser Cof Foodservice - Dachser messagerie - Blanquefort Pallets: 2…" at bounding box center [1278, 622] width 330 height 19
click at [935, 403] on div "13:00 - 13:30" at bounding box center [1278, 406] width 318 height 8
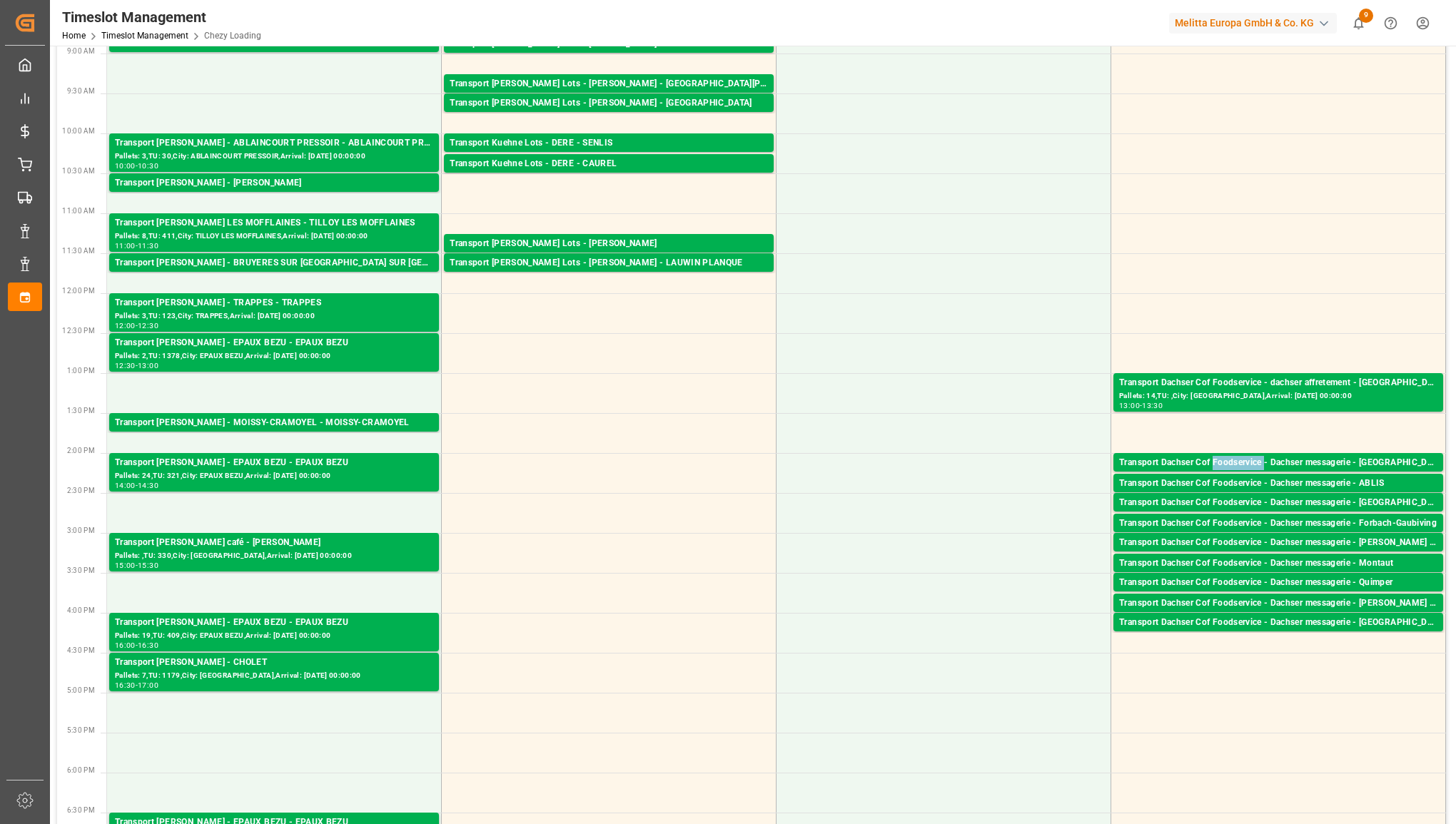
click at [935, 461] on div "Transport Dachser Cof Foodservice - Dachser messagerie - [GEOGRAPHIC_DATA]" at bounding box center [1278, 462] width 318 height 14
click at [935, 478] on div "Transport Dachser Cof Foodservice - Dachser messagerie - ABLIS" at bounding box center [1278, 483] width 318 height 14
click at [935, 501] on div "Transport Dachser Cof Foodservice - Dachser messagerie - [GEOGRAPHIC_DATA]" at bounding box center [1278, 503] width 318 height 14
click at [935, 519] on div "Transport Dachser Cof Foodservice - Dachser messagerie - Forbach-Gaubiving" at bounding box center [1278, 523] width 318 height 14
click at [935, 543] on div "Transport Dachser Cof Foodservice - Dachser messagerie - [PERSON_NAME] St [PERS…" at bounding box center [1278, 543] width 318 height 14
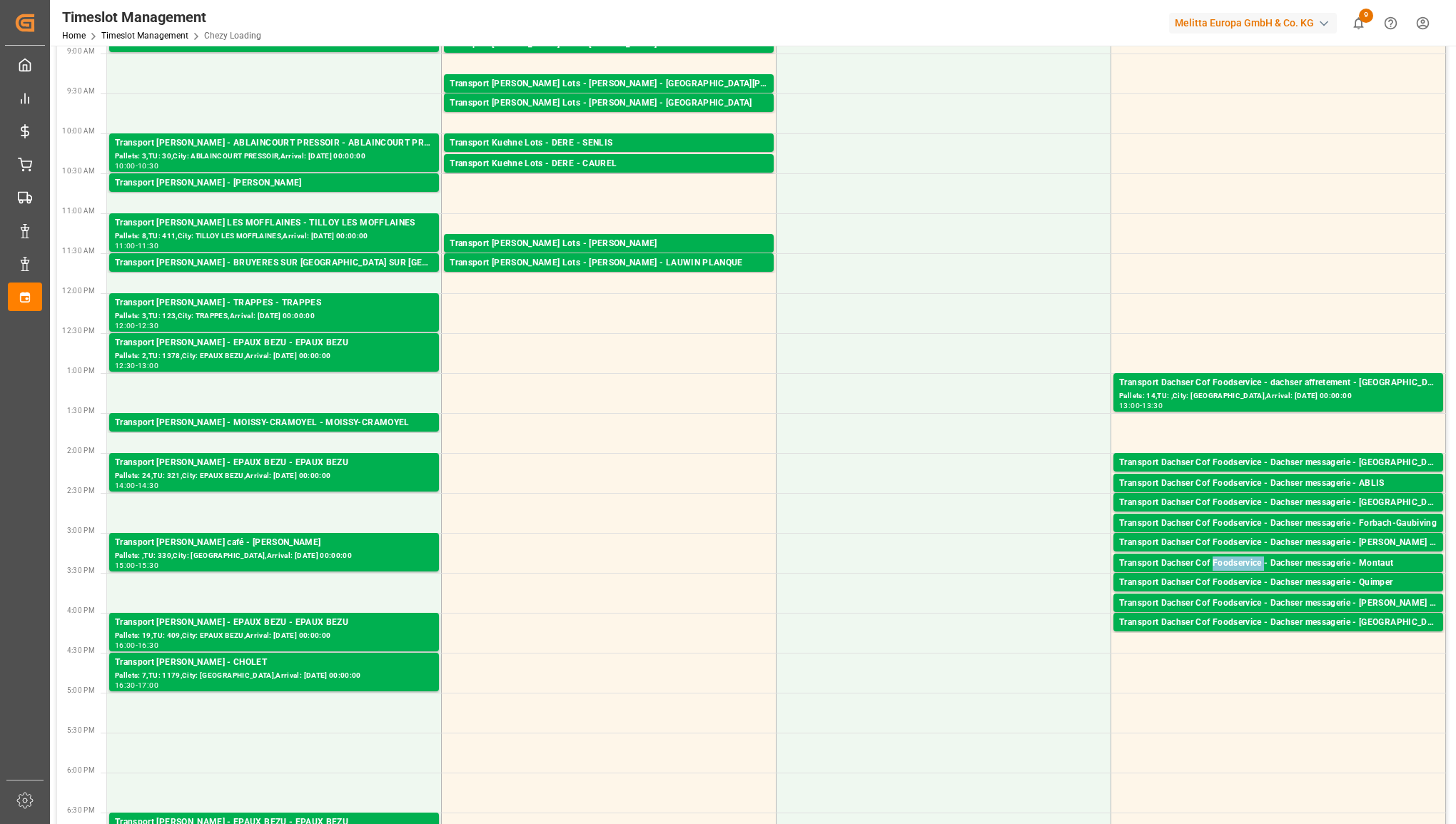
click at [935, 561] on div "Transport Dachser Cof Foodservice - Dachser messagerie - Montaut" at bounding box center [1278, 564] width 318 height 14
click at [935, 574] on div "Transport Dachser Cof Foodservice - Dachser messagerie - Quimper Pallets: 1,TU:…" at bounding box center [1278, 582] width 330 height 19
click at [935, 603] on div "Transport Dachser Cof Foodservice - Dachser messagerie - [PERSON_NAME] Sur Seic…" at bounding box center [1278, 603] width 318 height 14
click at [935, 618] on div "Transport Dachser Cof Foodservice - Dachser messagerie - [GEOGRAPHIC_DATA]" at bounding box center [1278, 622] width 318 height 14
